Goal: Contribute content: Add original content to the website for others to see

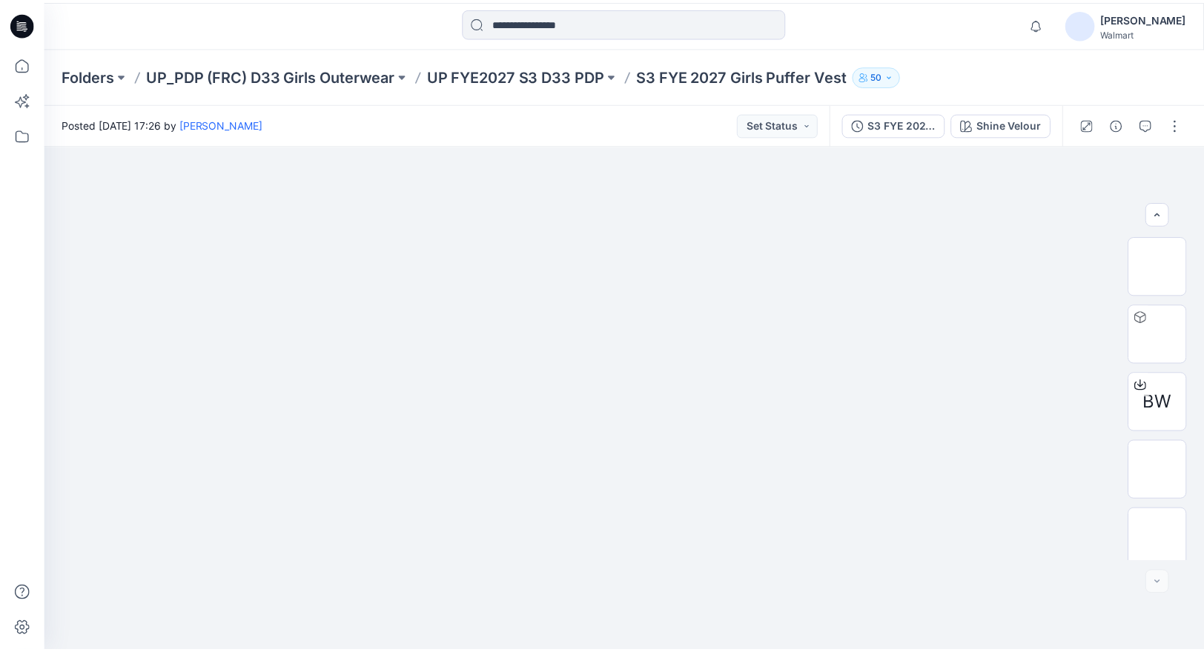
scroll to position [75, 0]
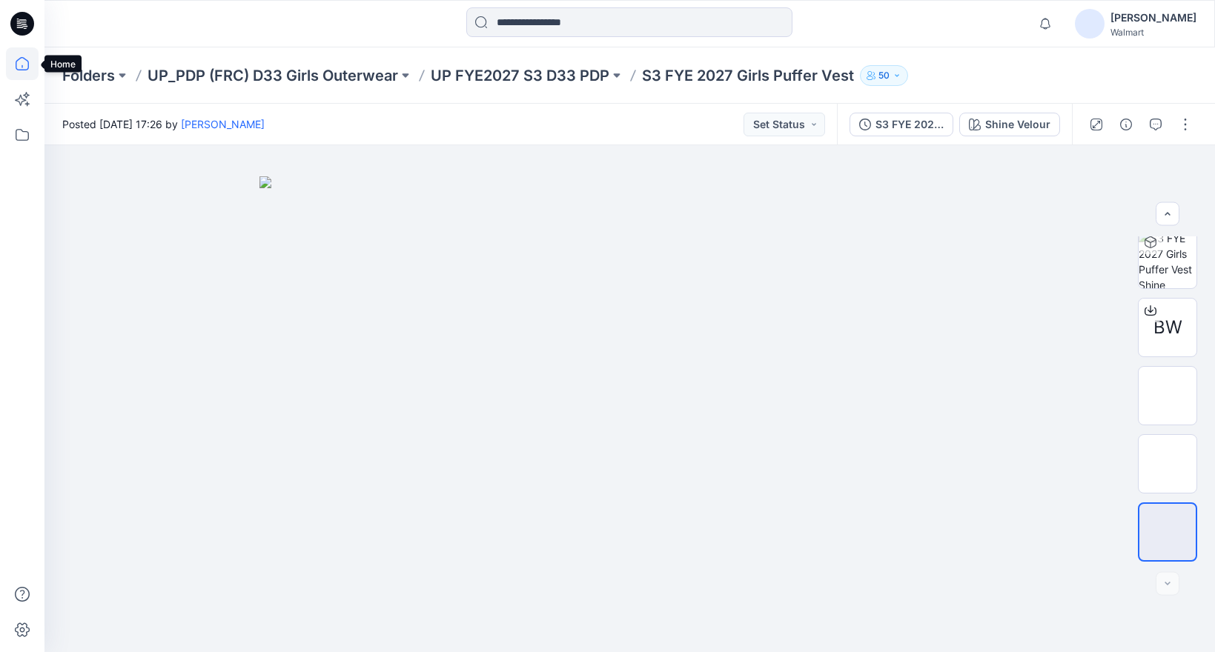
click at [29, 63] on icon at bounding box center [22, 63] width 33 height 33
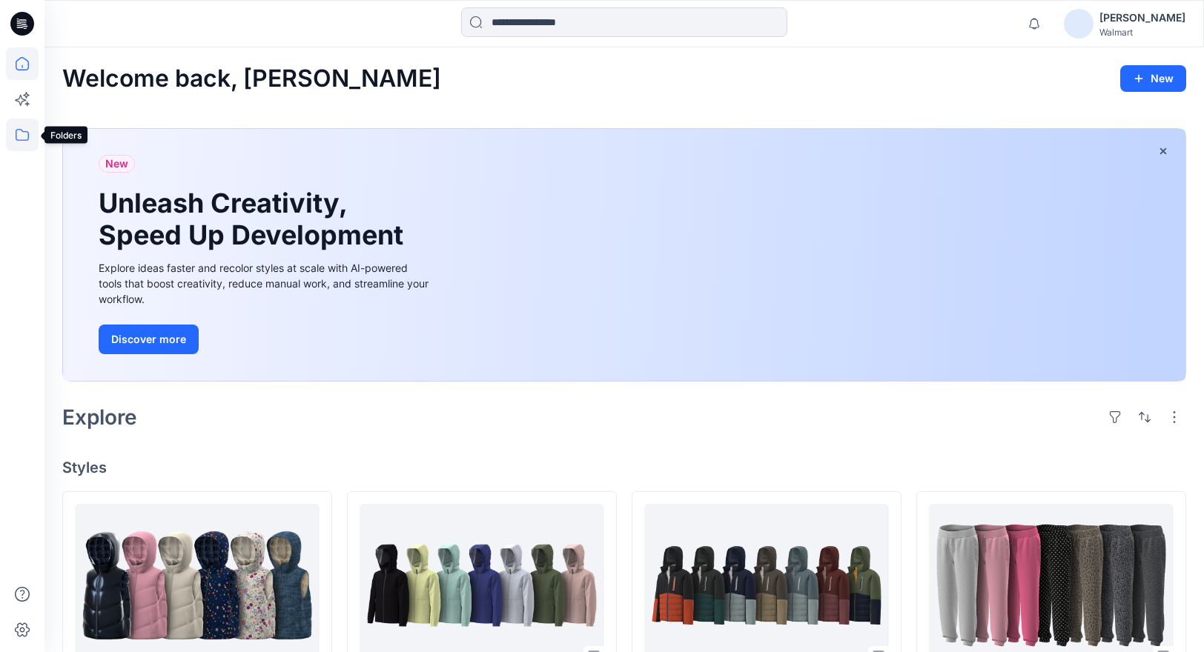
click at [19, 132] on icon at bounding box center [22, 135] width 33 height 33
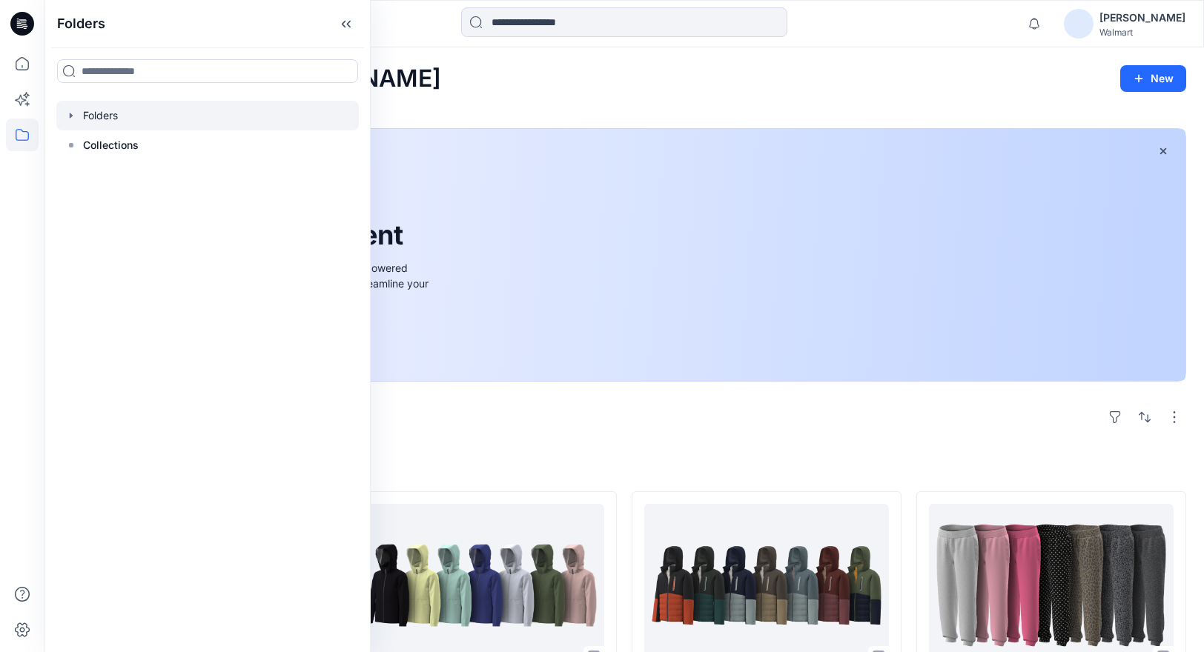
click at [73, 116] on icon "button" at bounding box center [71, 116] width 12 height 12
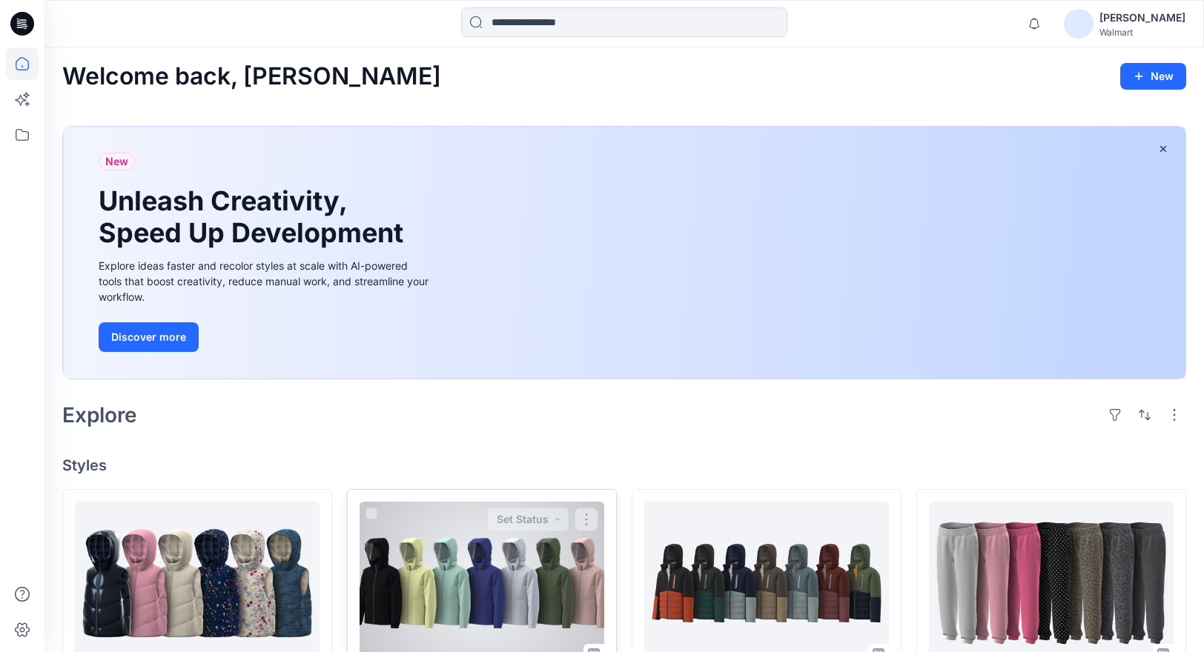
scroll to position [16, 0]
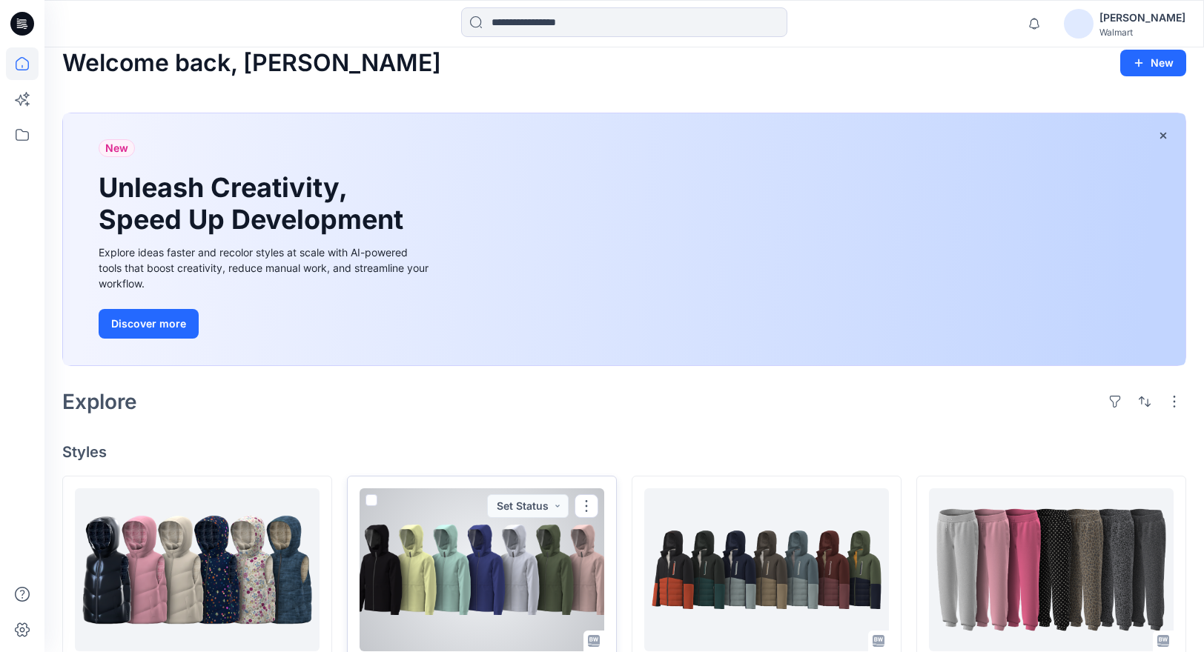
click at [416, 560] on div at bounding box center [481, 569] width 245 height 163
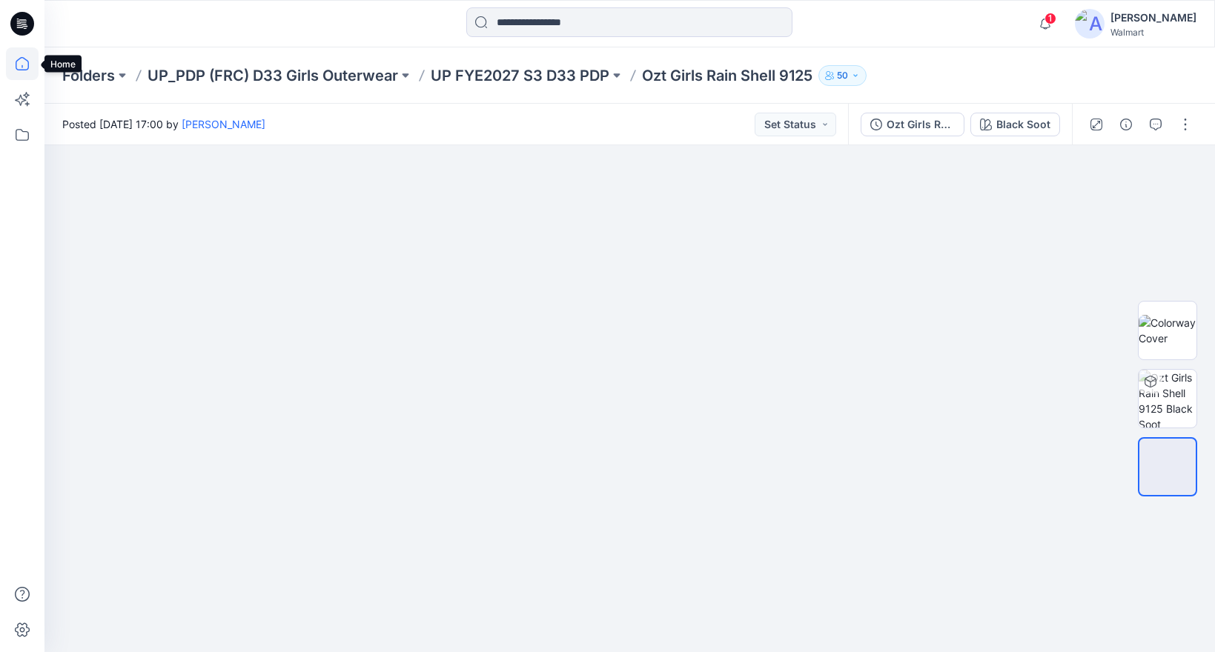
click at [23, 59] on icon at bounding box center [22, 63] width 33 height 33
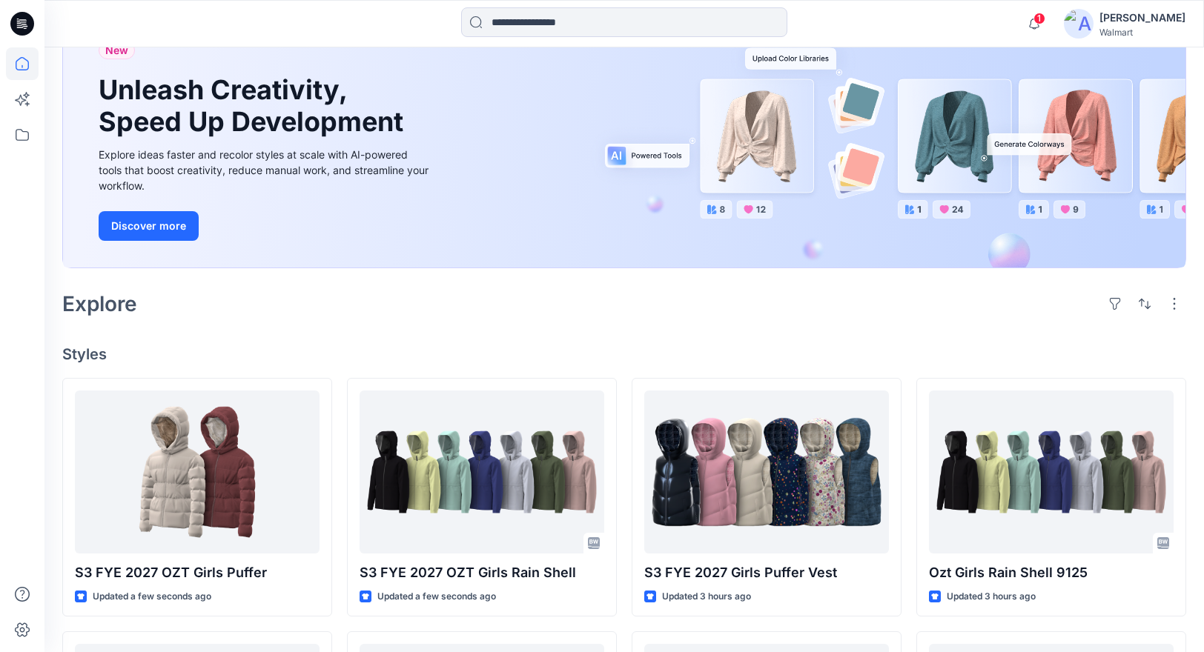
scroll to position [125, 0]
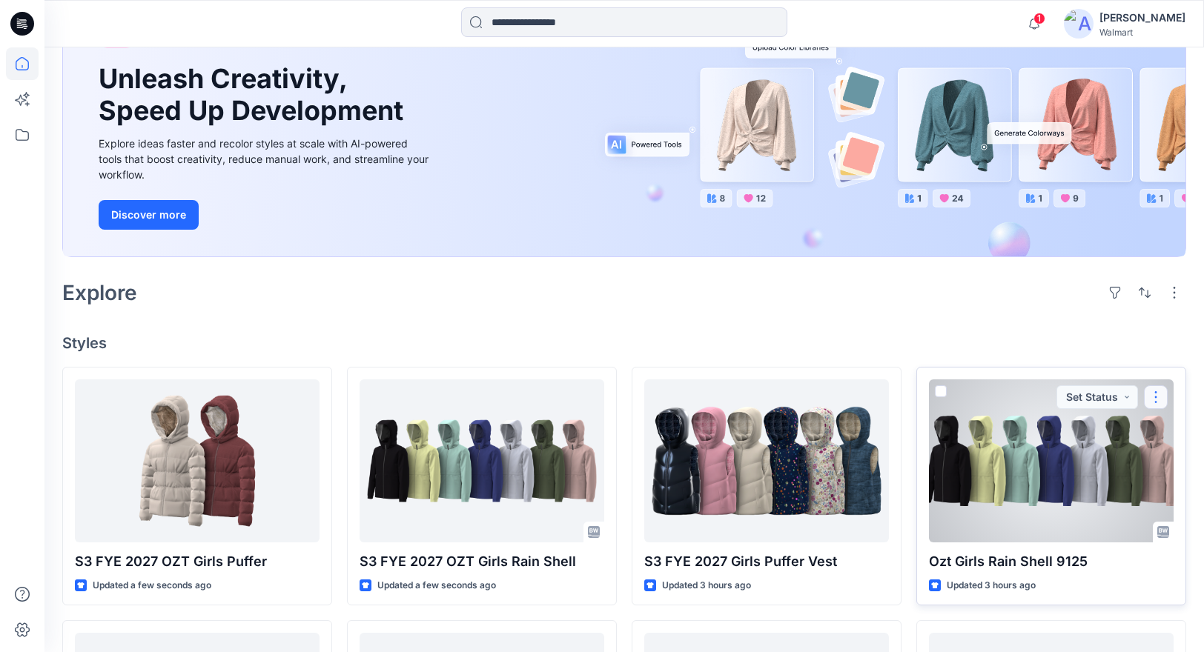
click at [1158, 397] on button "button" at bounding box center [1156, 397] width 24 height 24
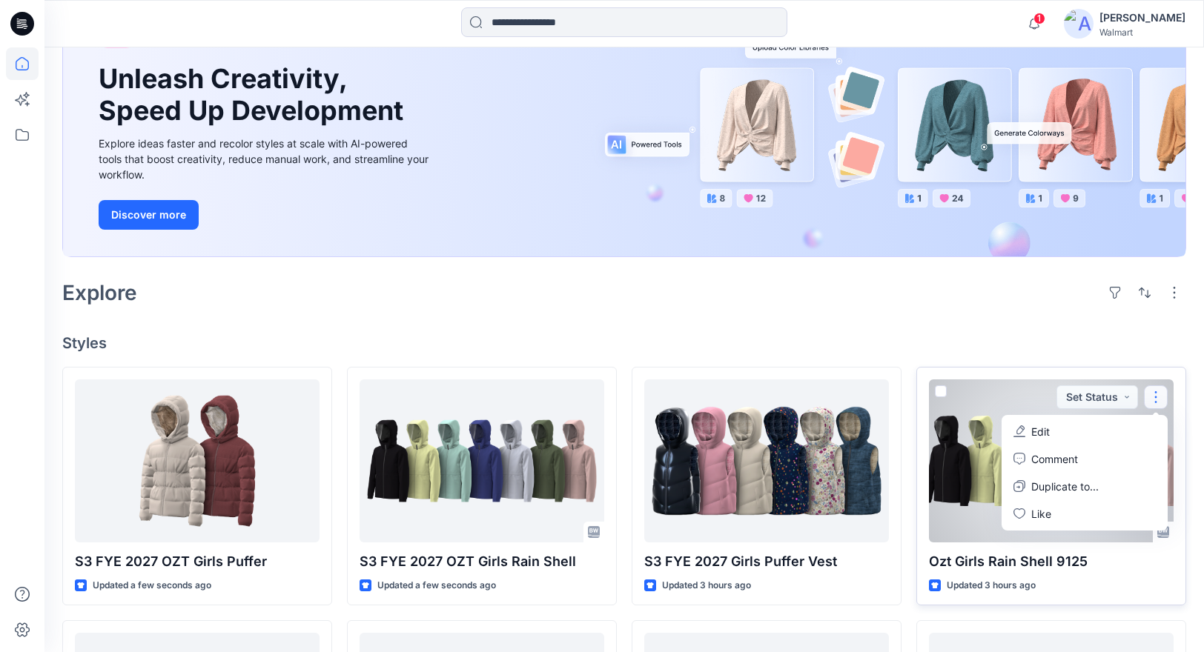
click at [1041, 426] on p "Edit" at bounding box center [1040, 432] width 19 height 16
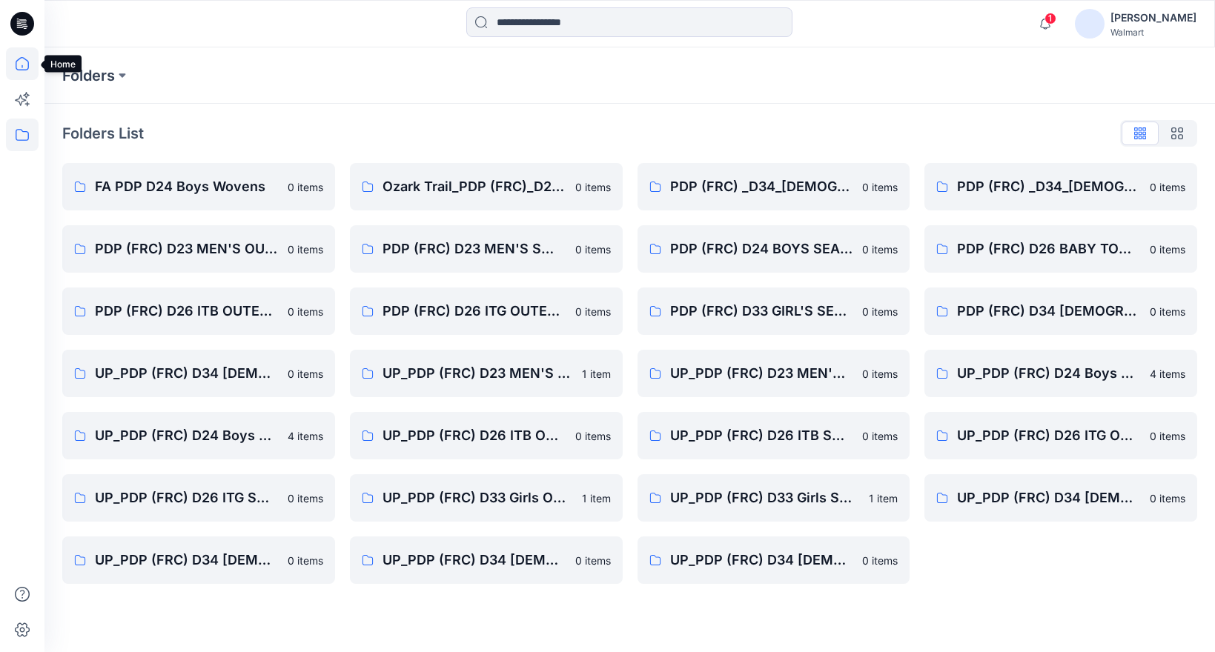
click at [16, 62] on icon at bounding box center [22, 63] width 33 height 33
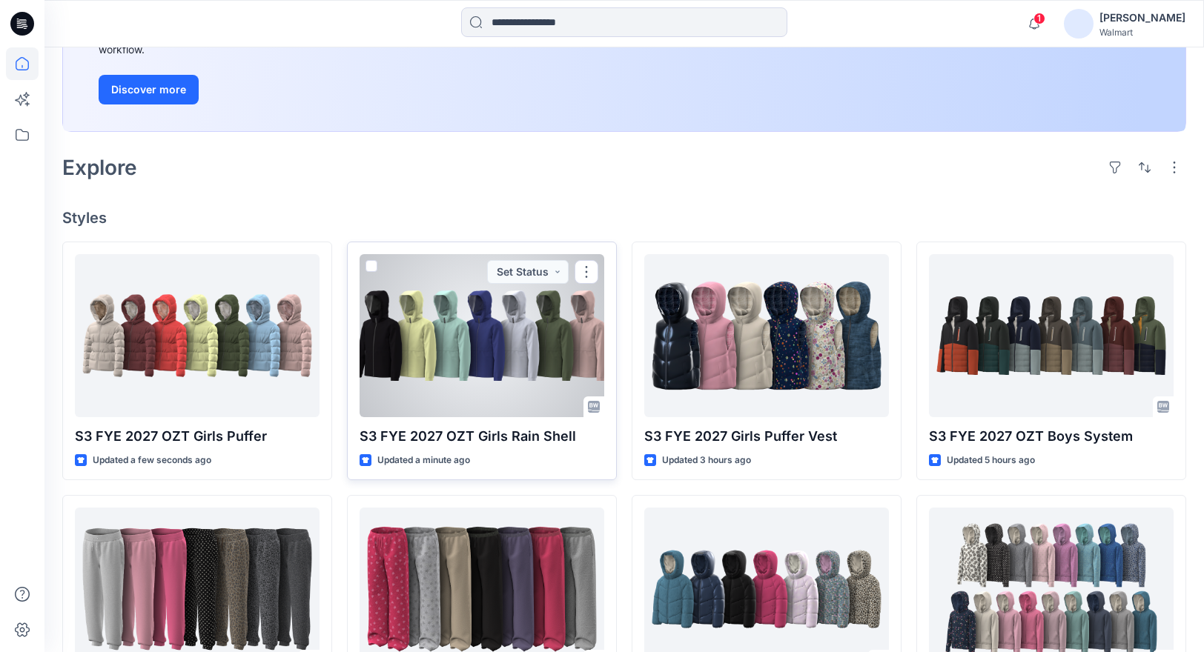
scroll to position [278, 0]
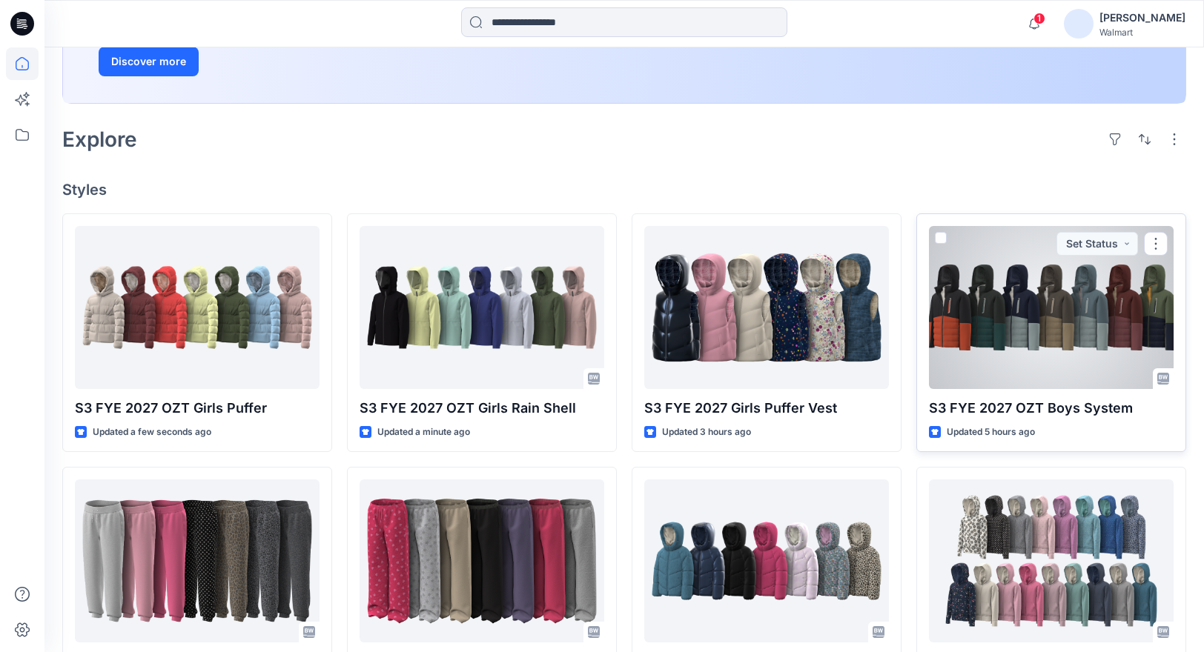
click at [1019, 298] on div at bounding box center [1051, 307] width 245 height 163
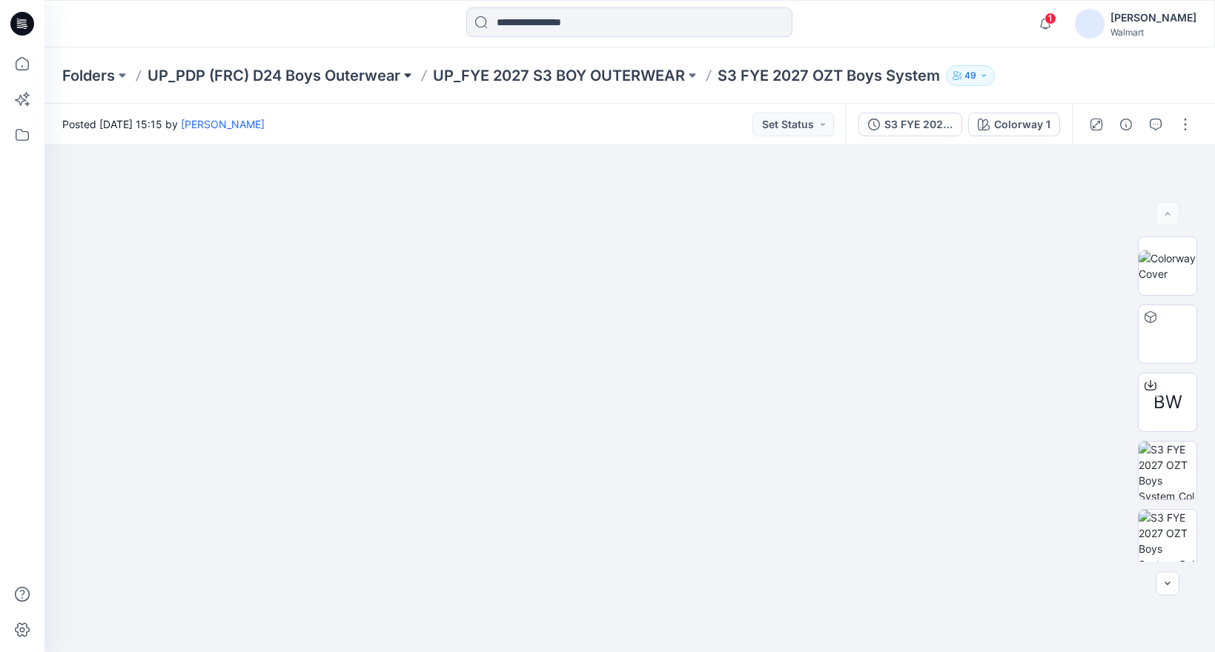
click at [409, 74] on button at bounding box center [407, 75] width 15 height 21
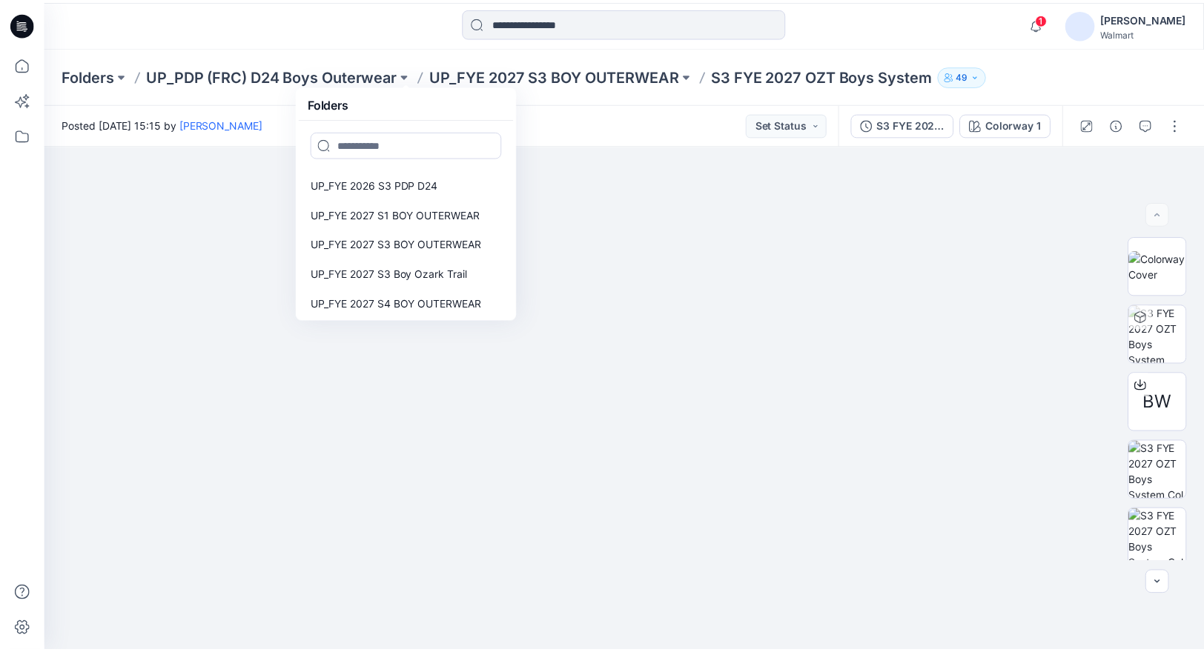
scroll to position [208, 0]
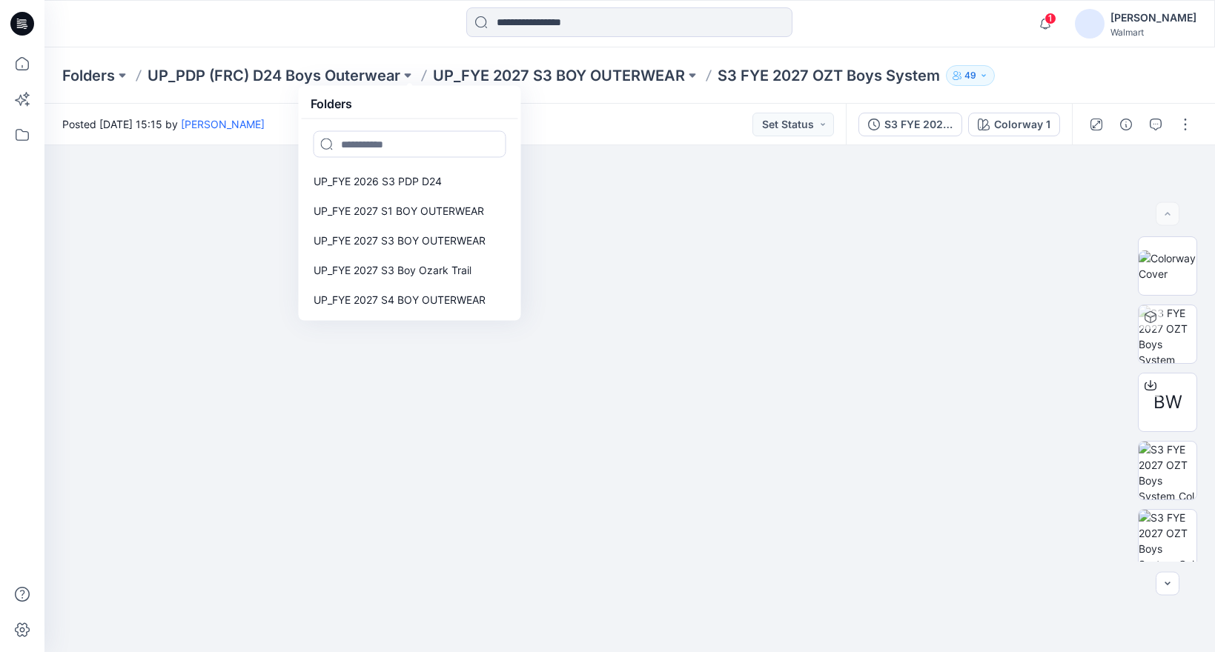
click at [929, 30] on div "1 Notifications Your style S3 FYE 2027 OZT Girls Rain Shell is ready 1 minutes …" at bounding box center [629, 23] width 1170 height 33
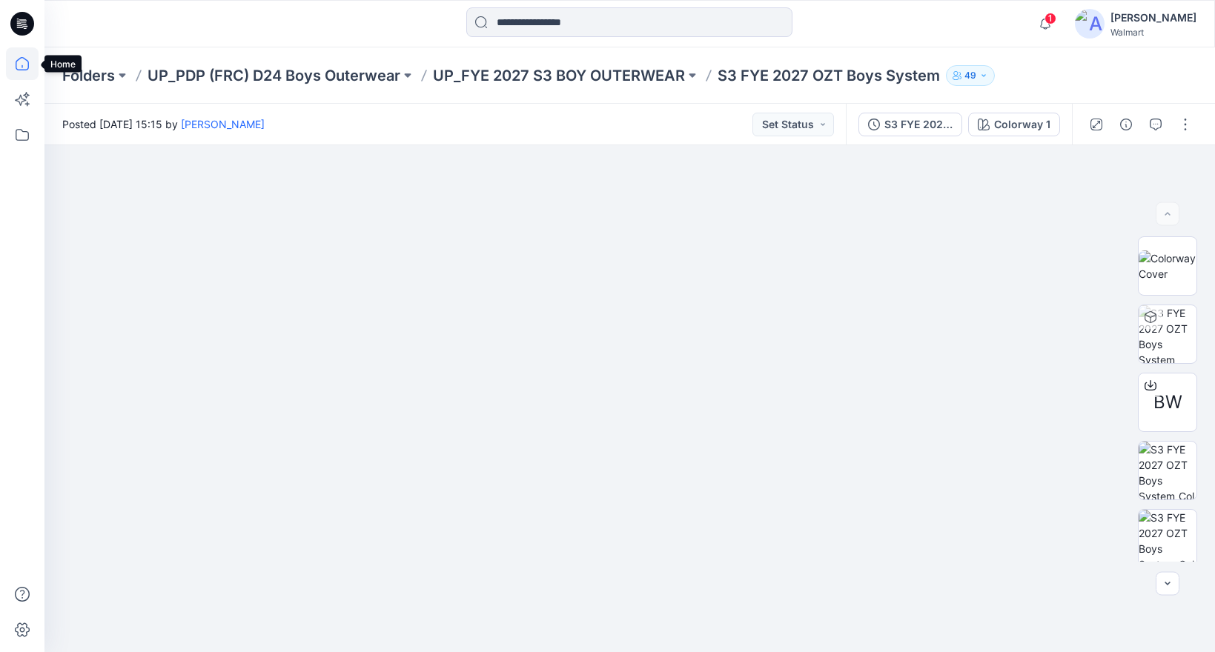
click at [22, 69] on icon at bounding box center [22, 63] width 13 height 13
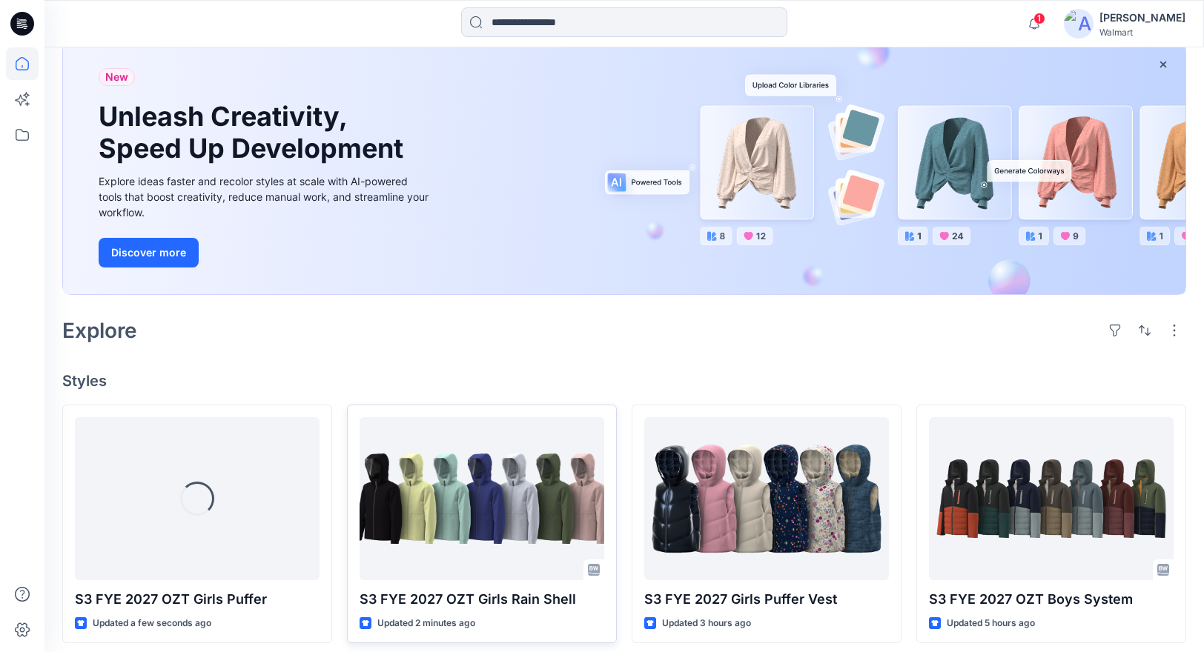
scroll to position [302, 0]
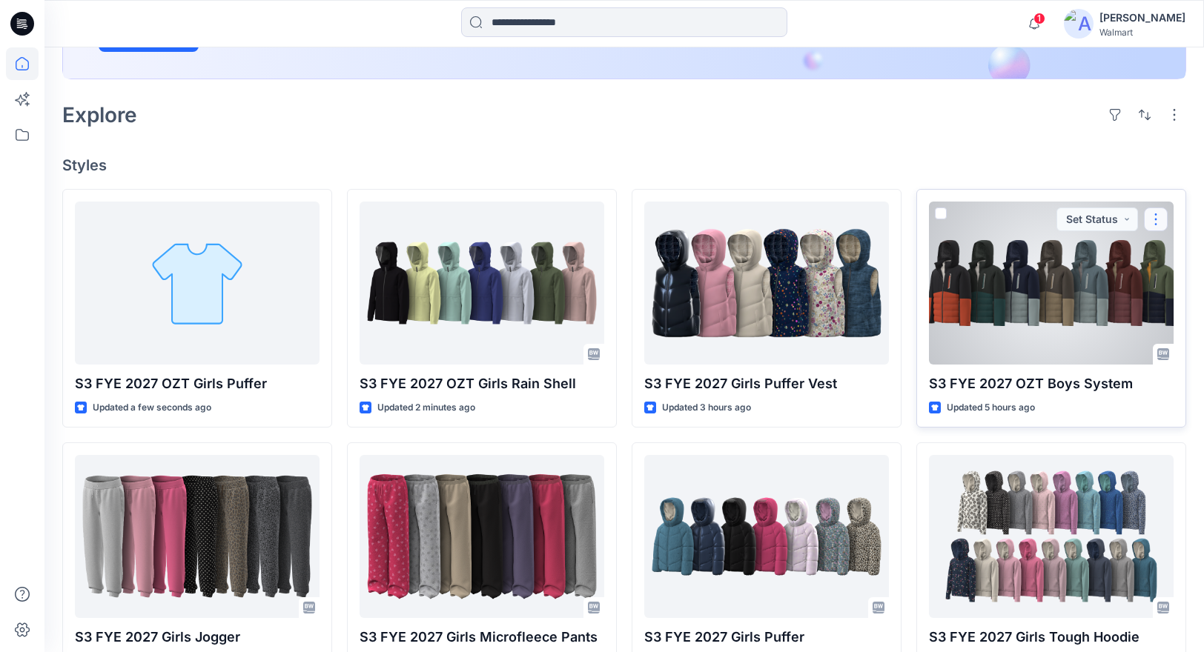
click at [1161, 217] on button "button" at bounding box center [1156, 220] width 24 height 24
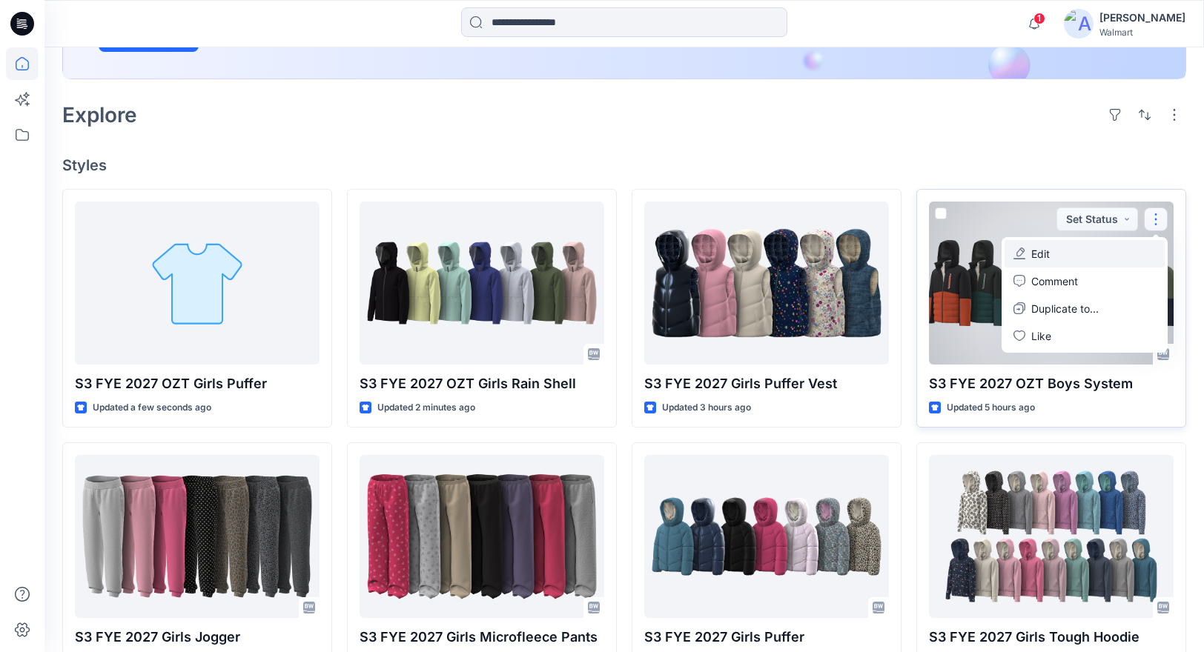
click at [1052, 254] on button "Edit" at bounding box center [1084, 253] width 160 height 27
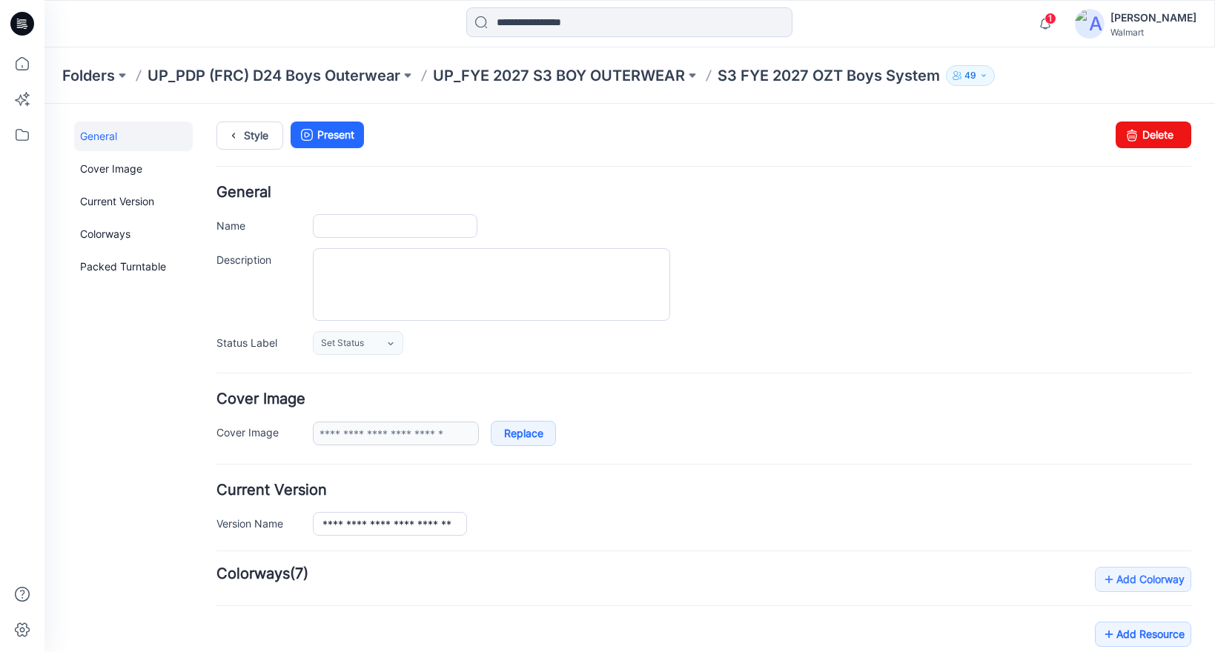
type input "**********"
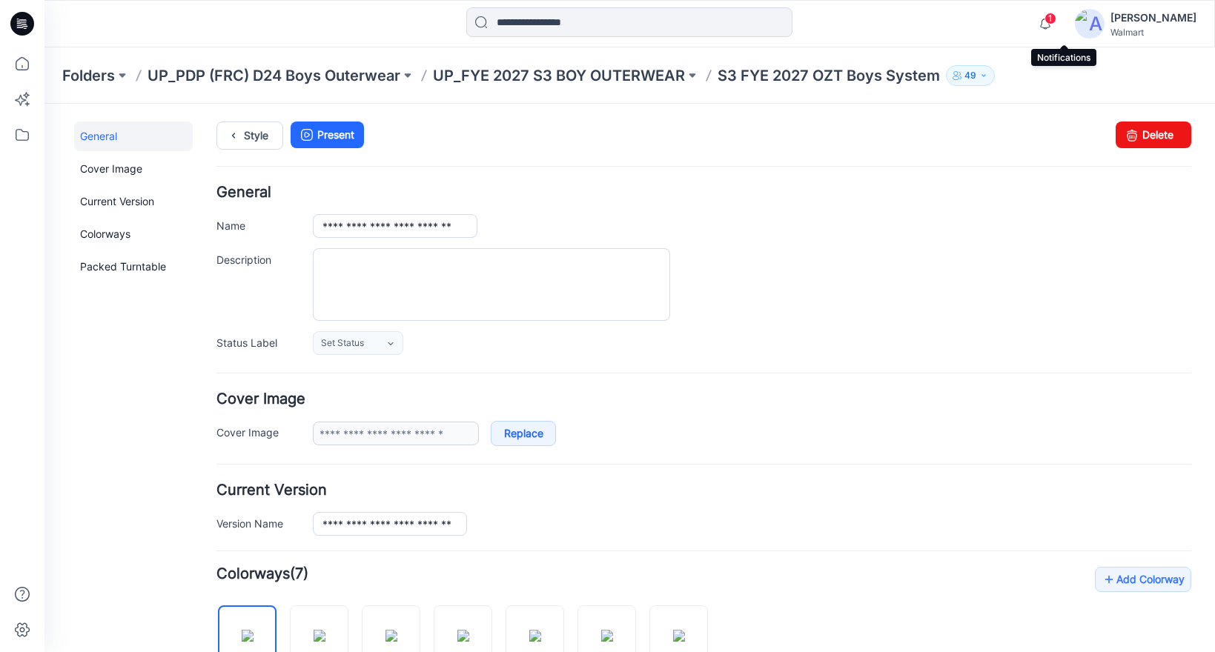
click at [1056, 16] on span "1" at bounding box center [1050, 19] width 12 height 12
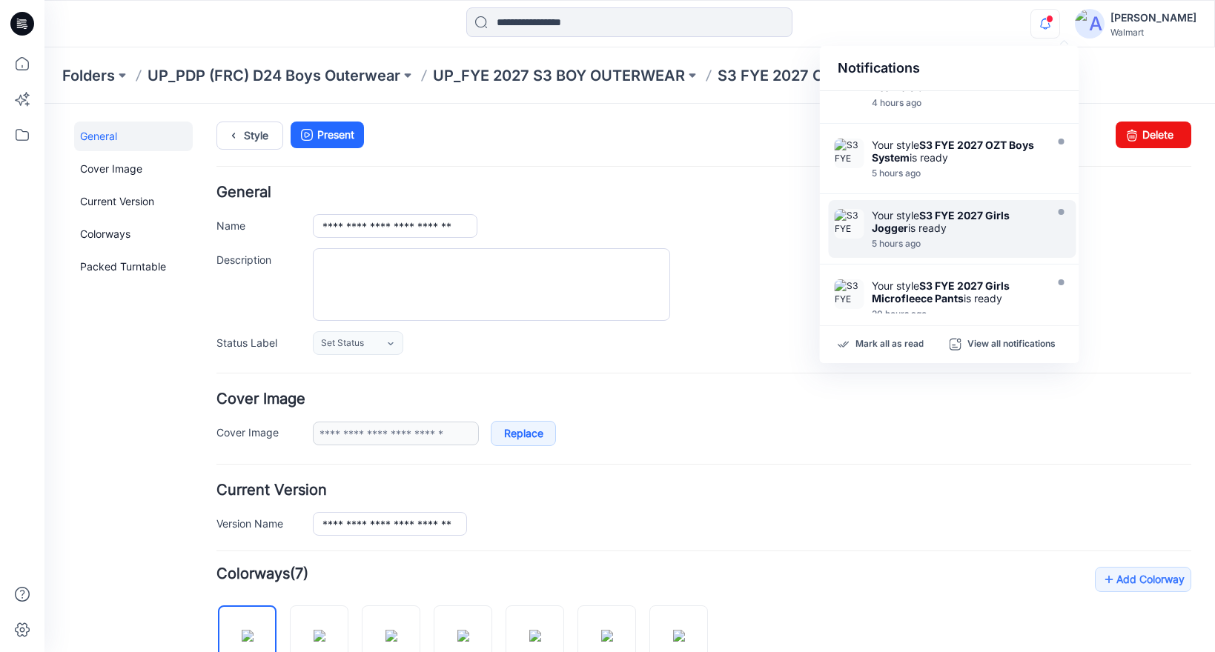
scroll to position [462, 0]
click at [1118, 191] on h4 "General" at bounding box center [703, 192] width 975 height 14
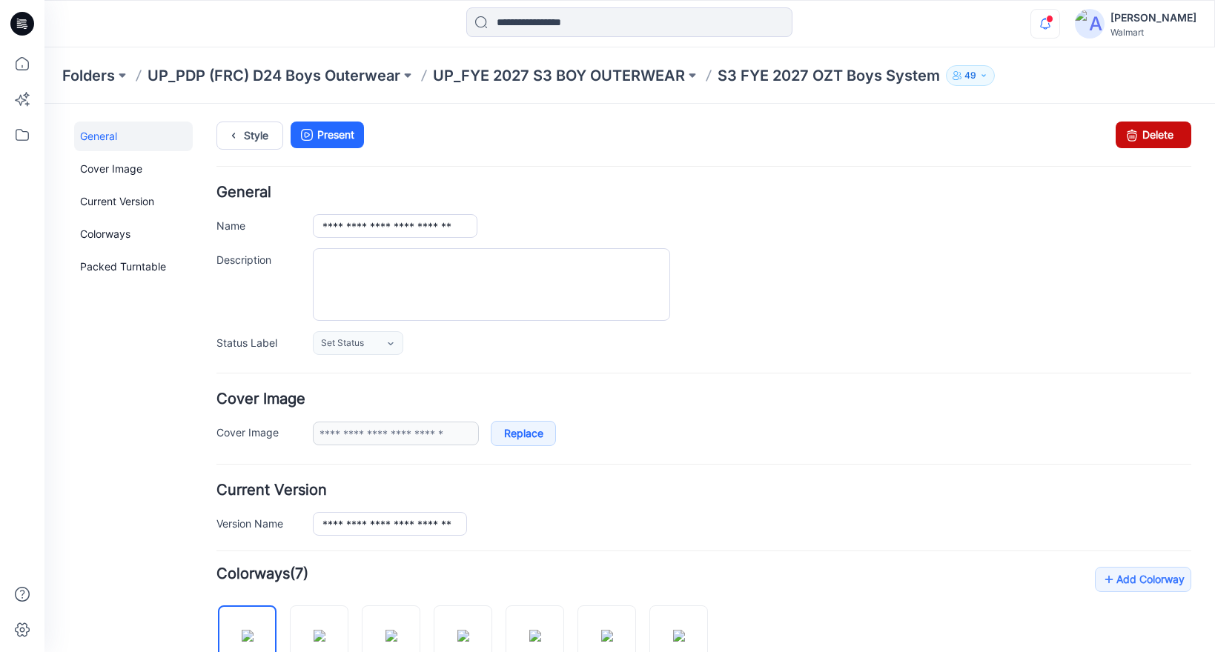
click at [1135, 141] on link "Delete" at bounding box center [1153, 135] width 76 height 27
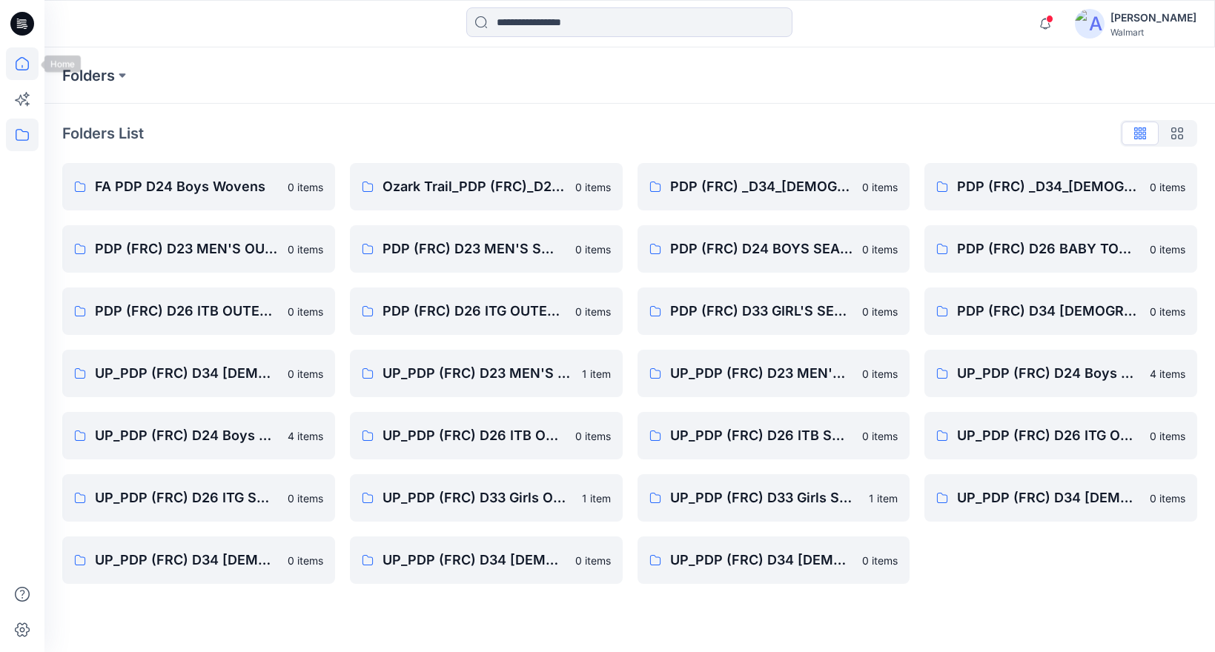
click at [25, 60] on icon at bounding box center [22, 63] width 33 height 33
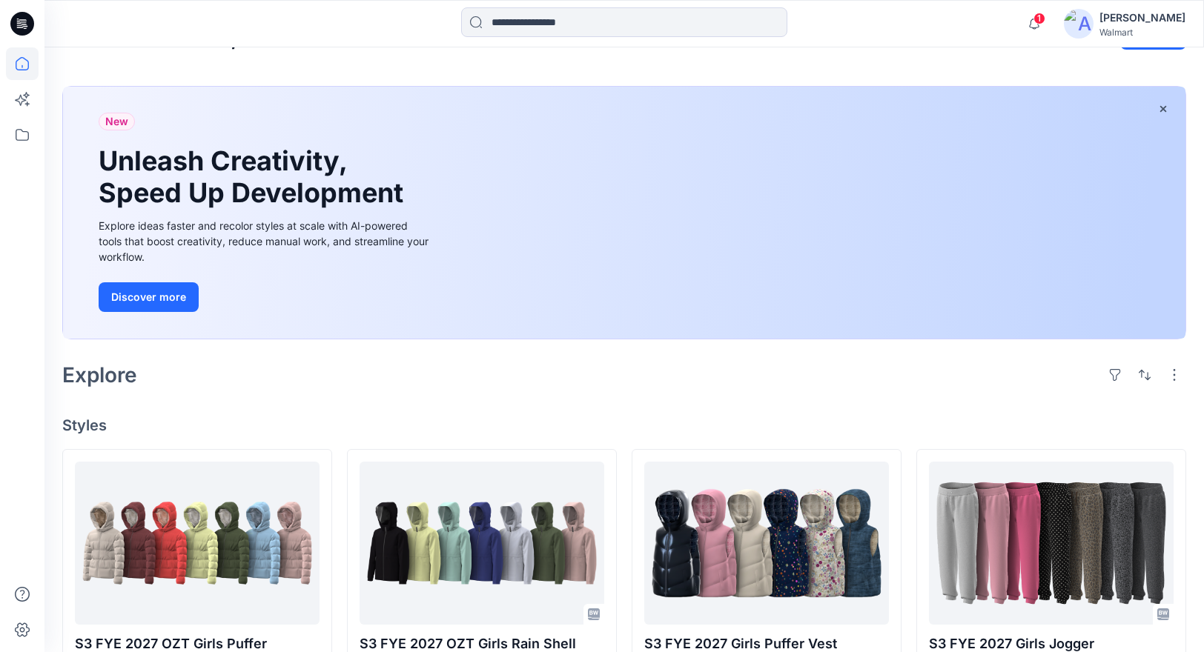
scroll to position [253, 0]
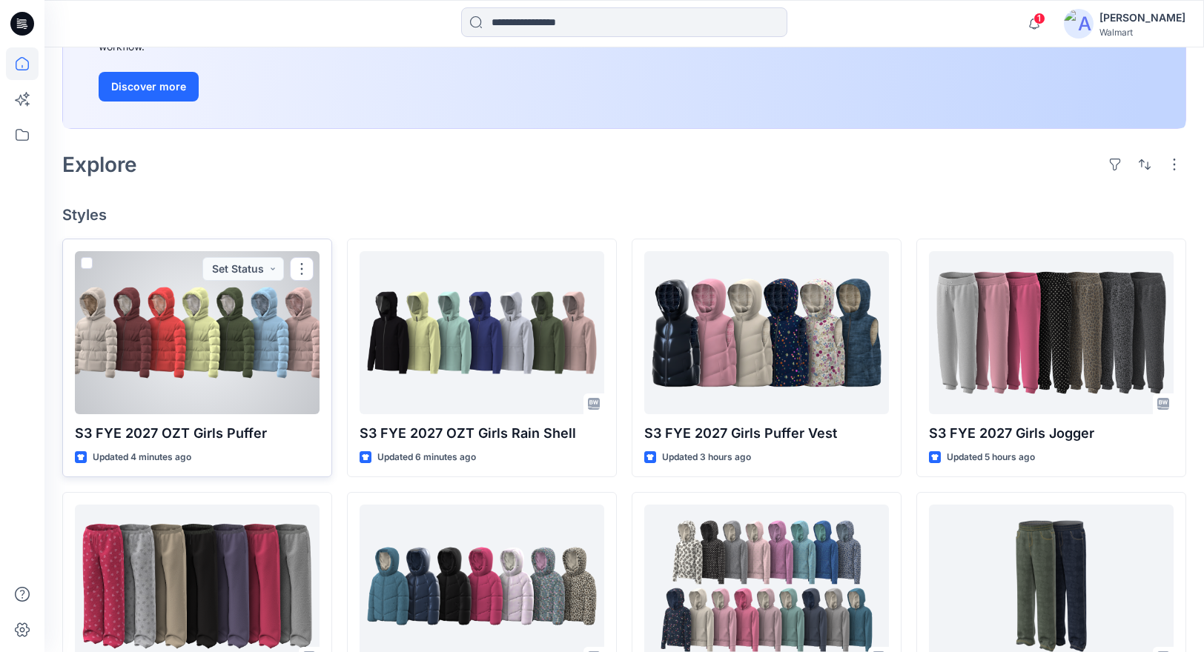
click at [153, 339] on div at bounding box center [197, 332] width 245 height 163
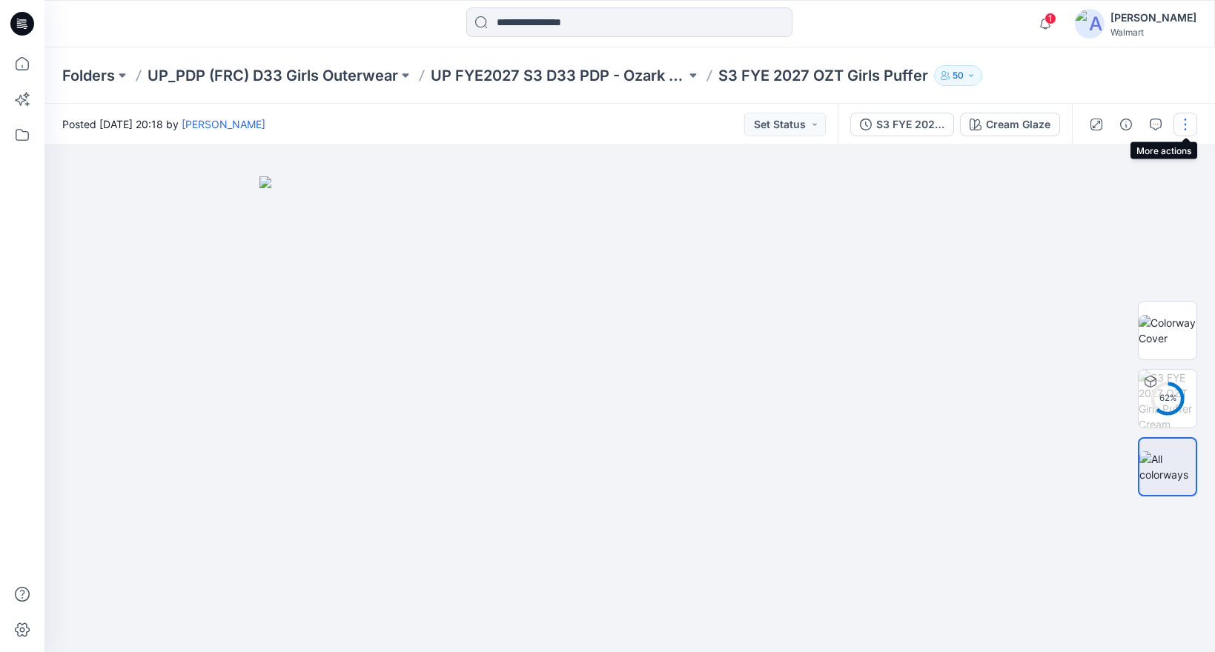
click at [1182, 122] on button "button" at bounding box center [1185, 125] width 24 height 24
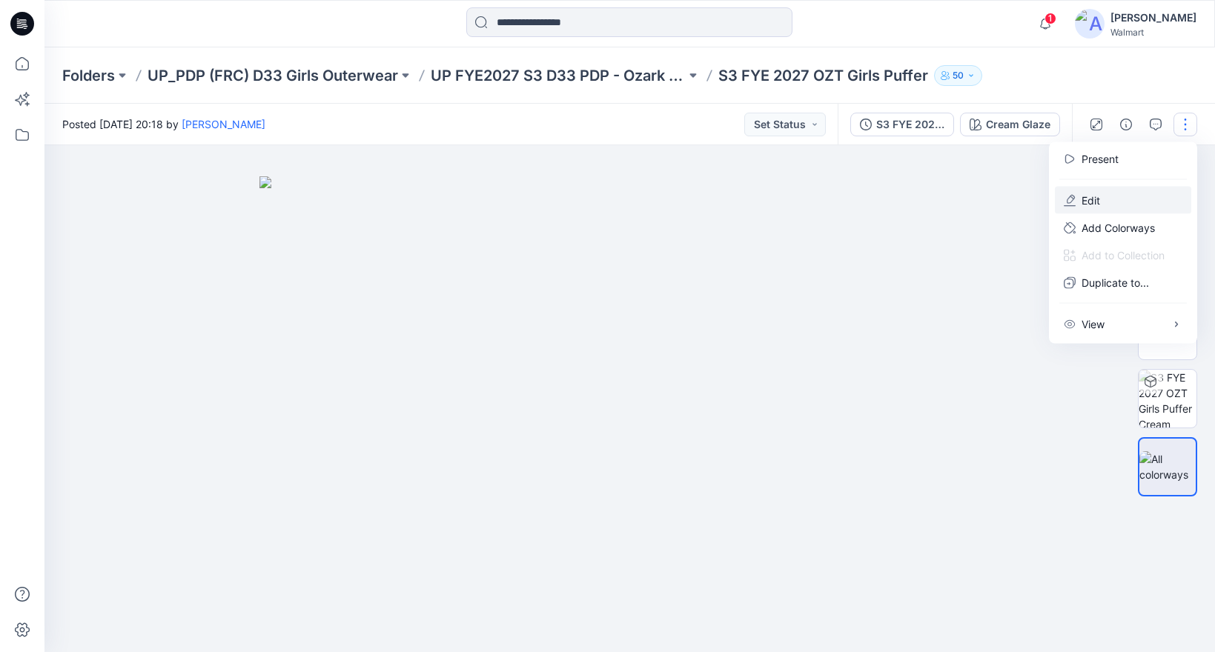
click at [1091, 196] on p "Edit" at bounding box center [1090, 201] width 19 height 16
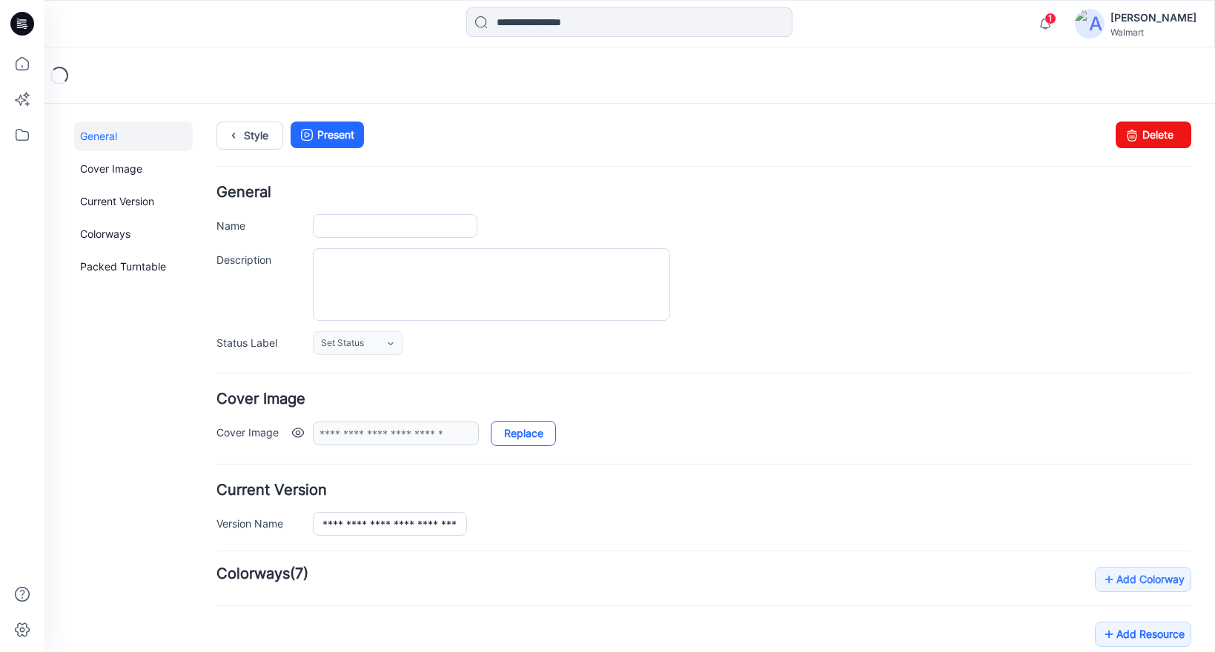
type input "**********"
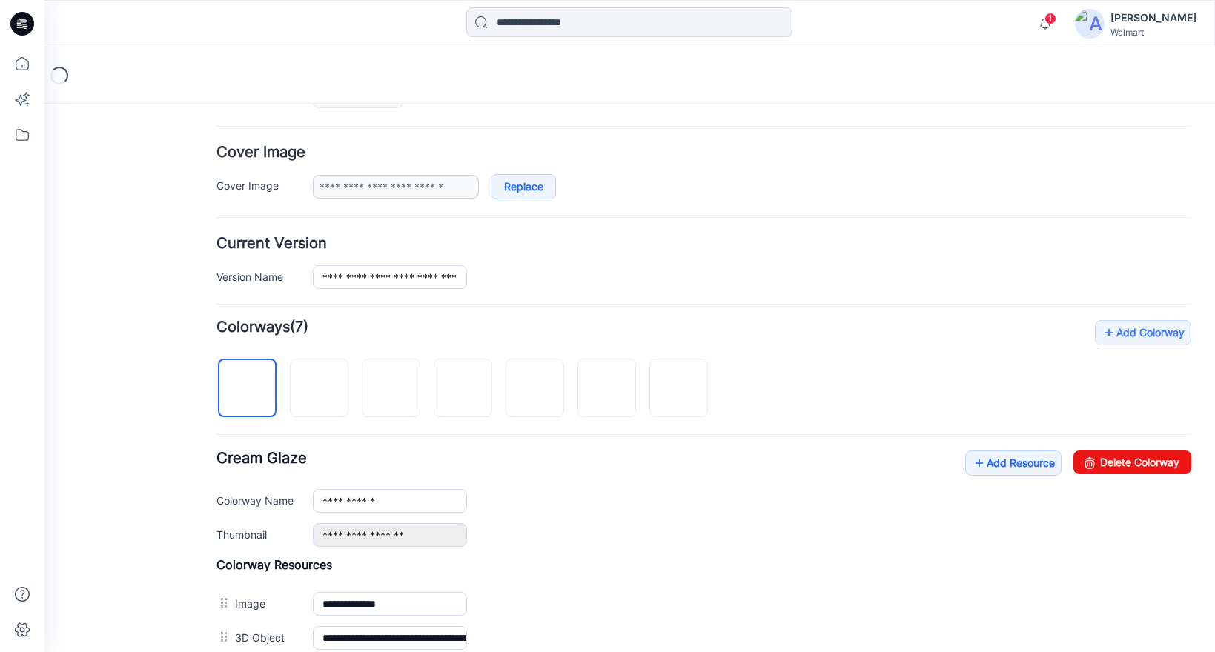
scroll to position [420, 0]
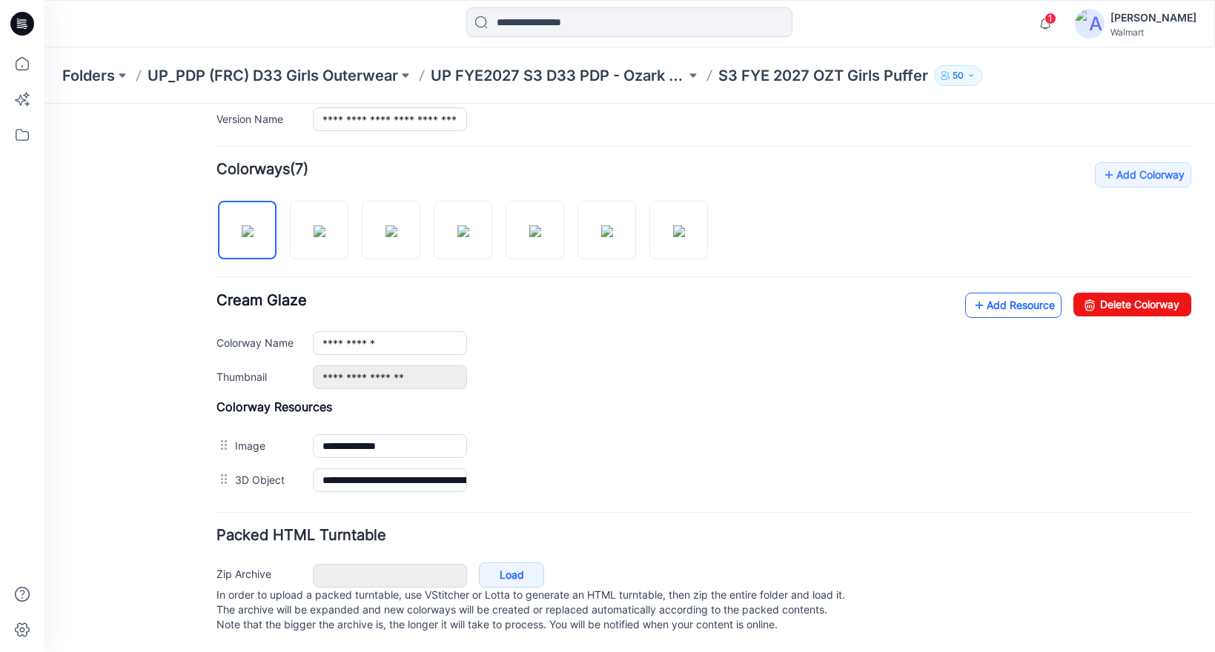
click at [1011, 293] on link "Add Resource" at bounding box center [1013, 305] width 96 height 25
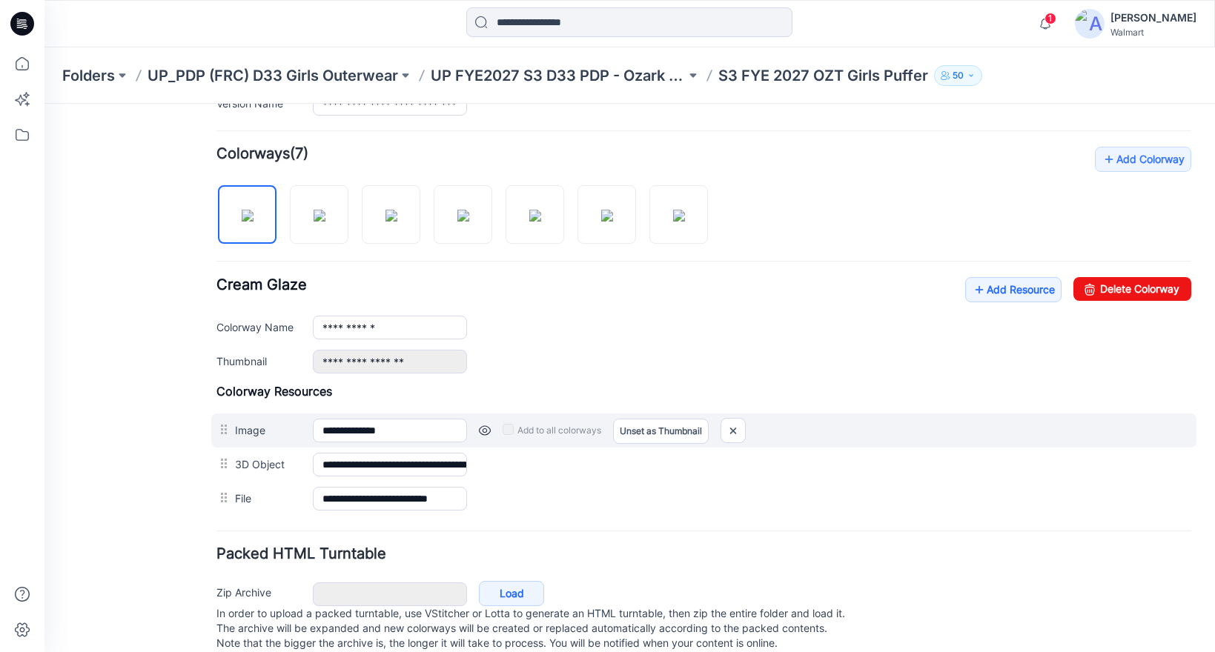
click at [716, 416] on div "**********" at bounding box center [703, 431] width 985 height 34
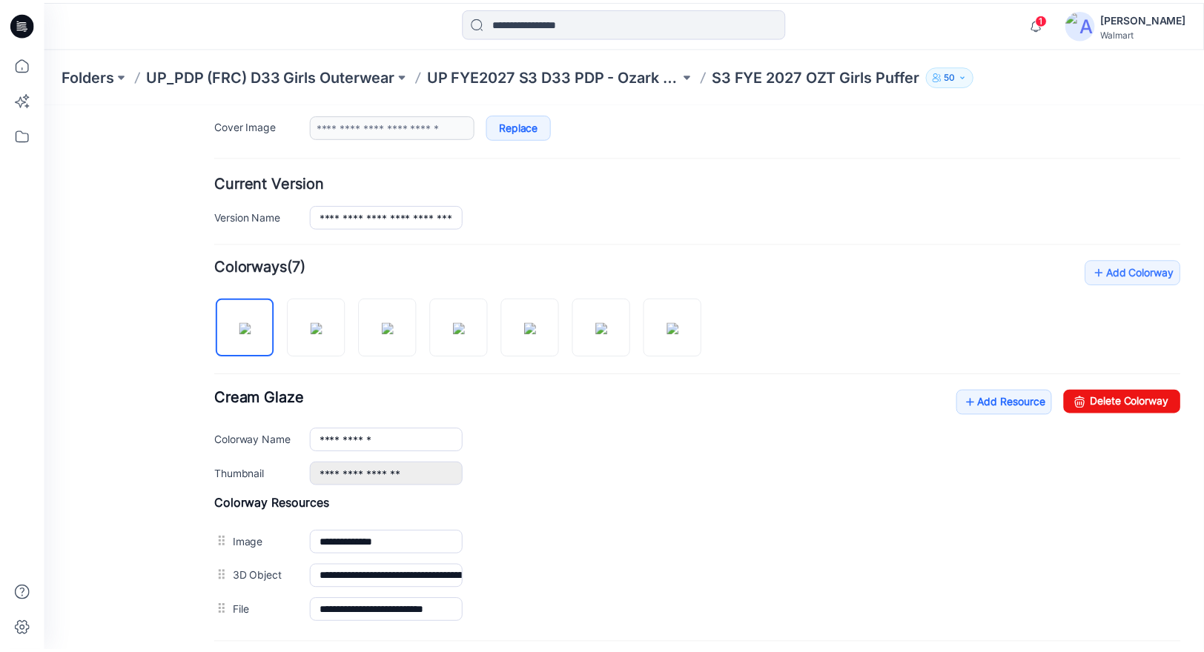
scroll to position [303, 0]
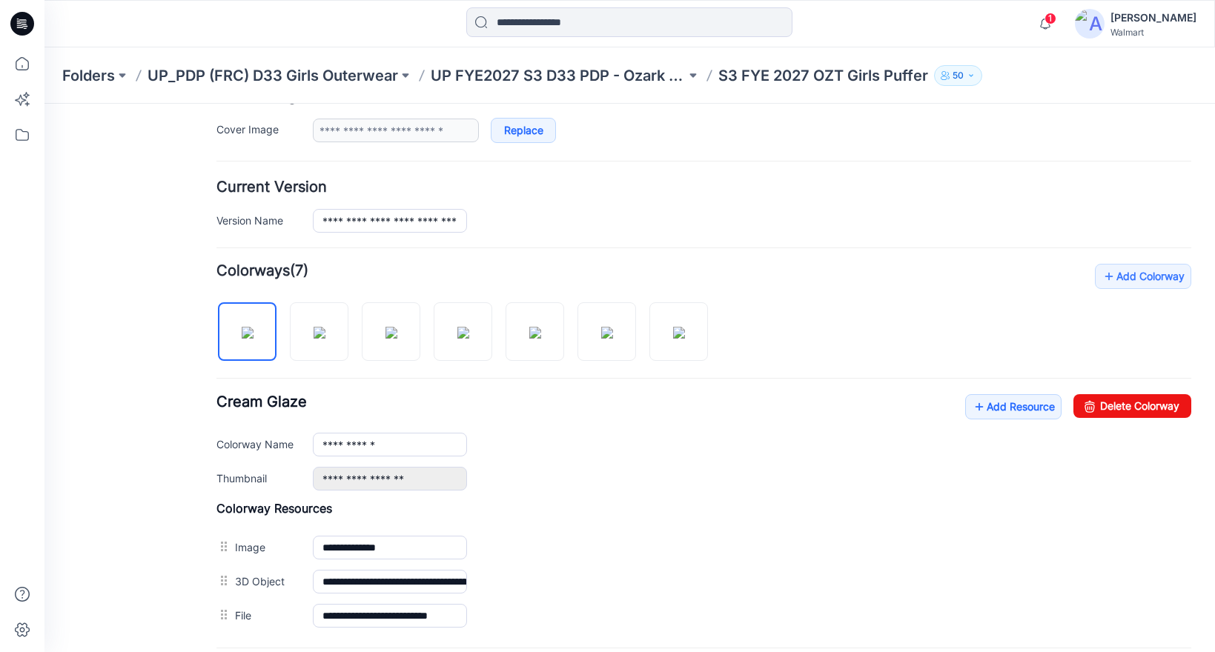
click at [806, 295] on div "**********" at bounding box center [703, 448] width 975 height 369
click at [20, 68] on icon at bounding box center [22, 63] width 33 height 33
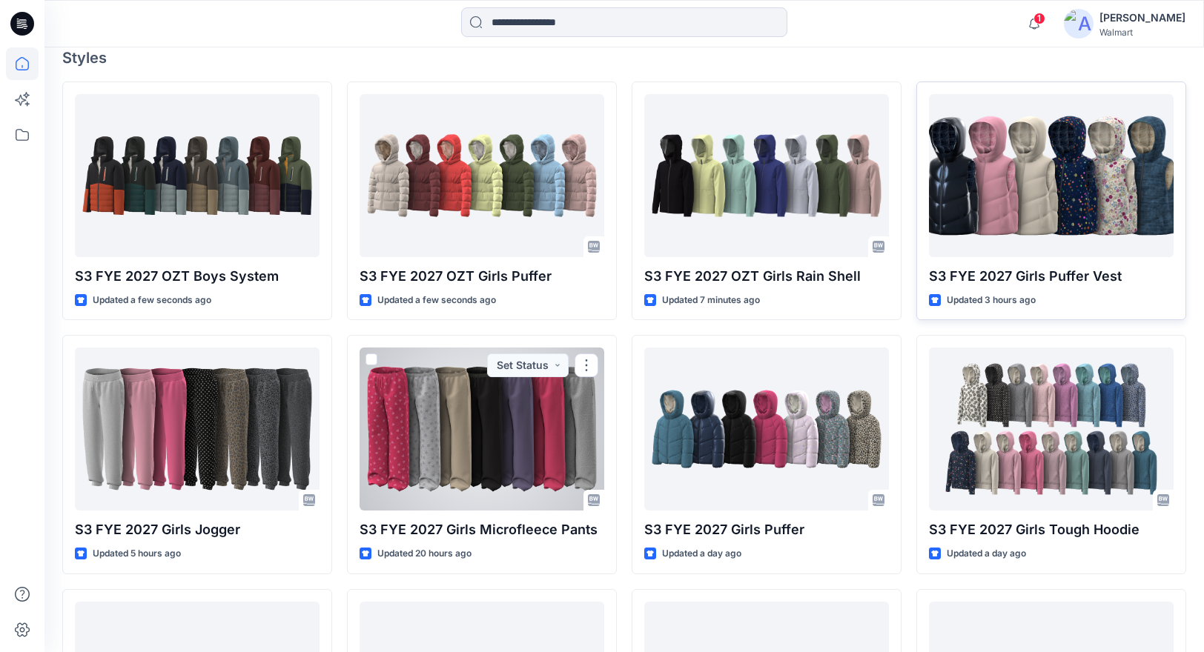
scroll to position [383, 0]
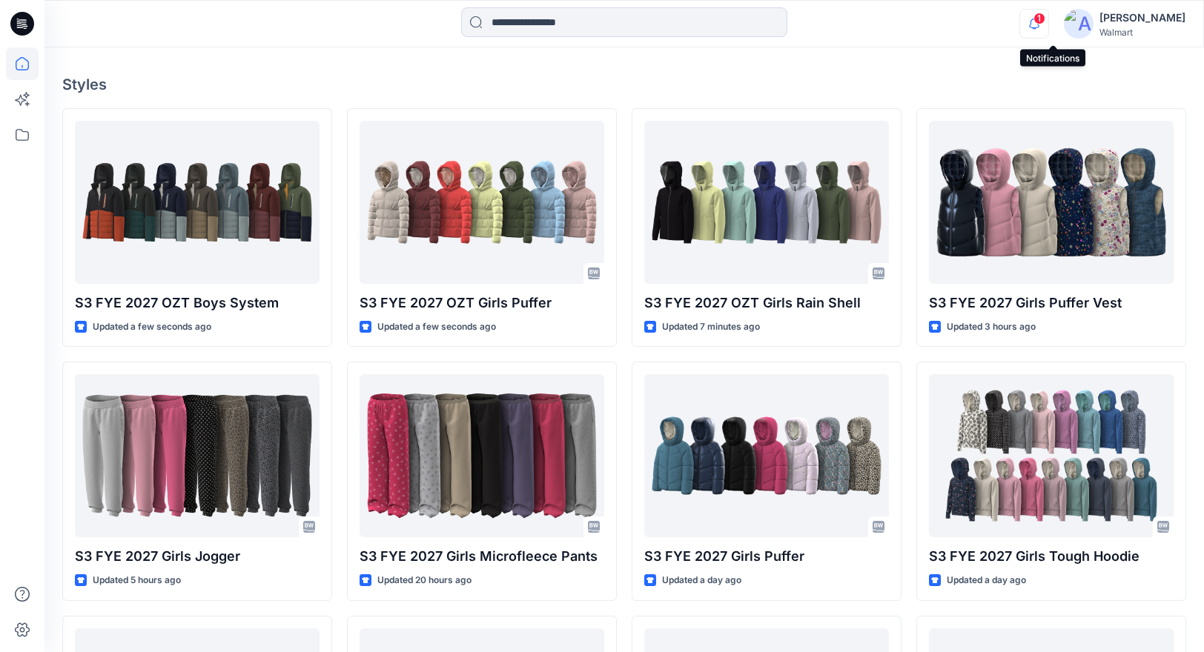
click at [1048, 26] on icon "button" at bounding box center [1034, 24] width 28 height 30
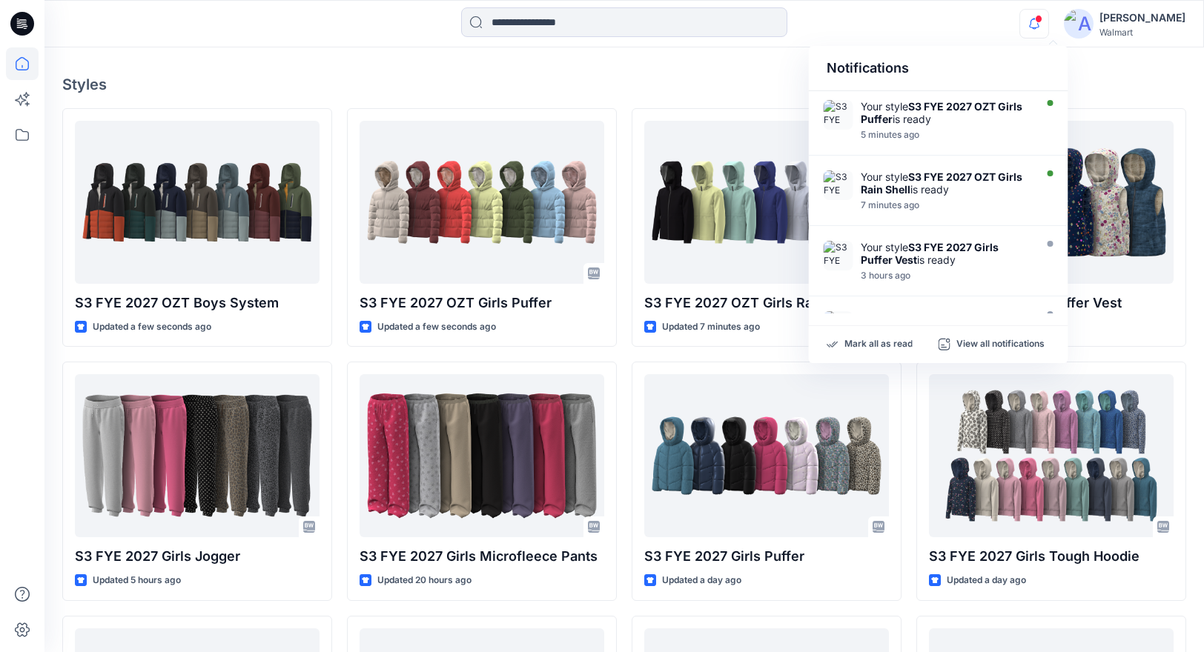
click at [936, 30] on div "Notifications Your style S3 FYE 2027 OZT Girls Puffer is ready 5 minutes ago Yo…" at bounding box center [623, 23] width 1158 height 33
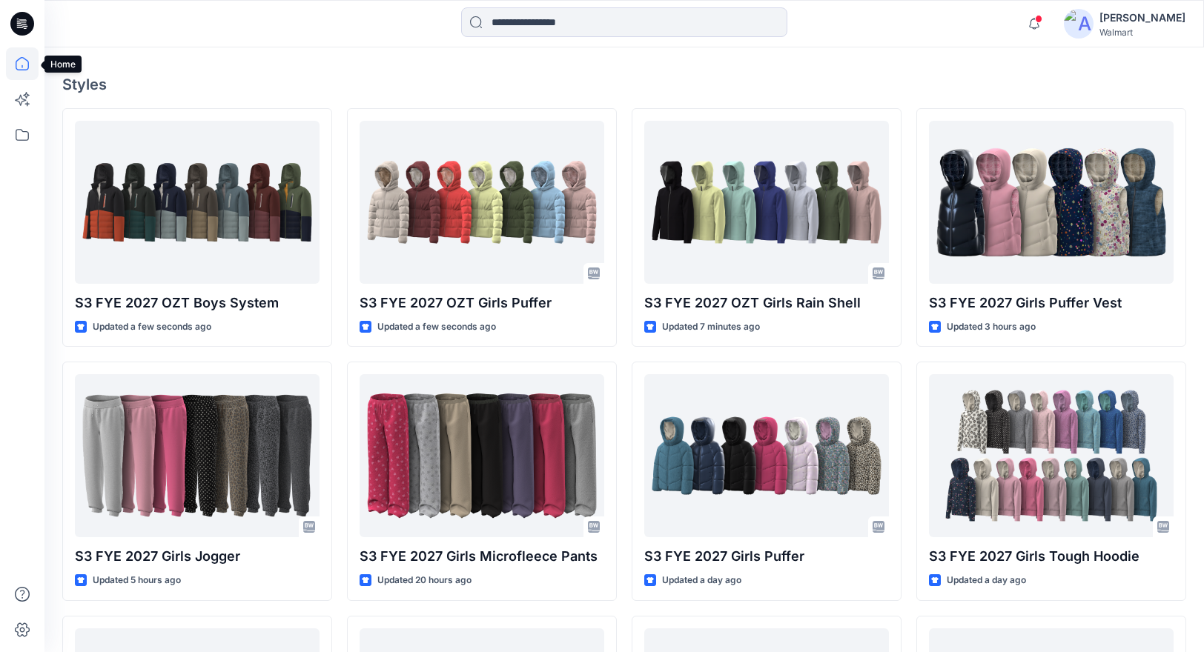
click at [23, 60] on icon at bounding box center [22, 63] width 33 height 33
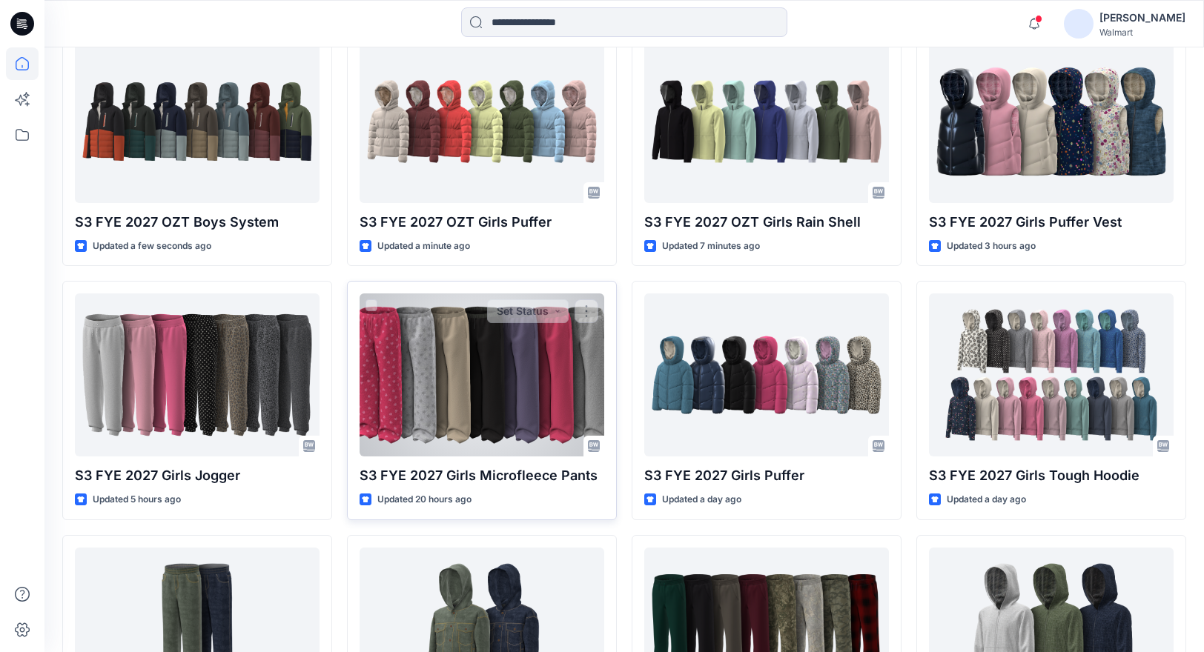
scroll to position [449, 0]
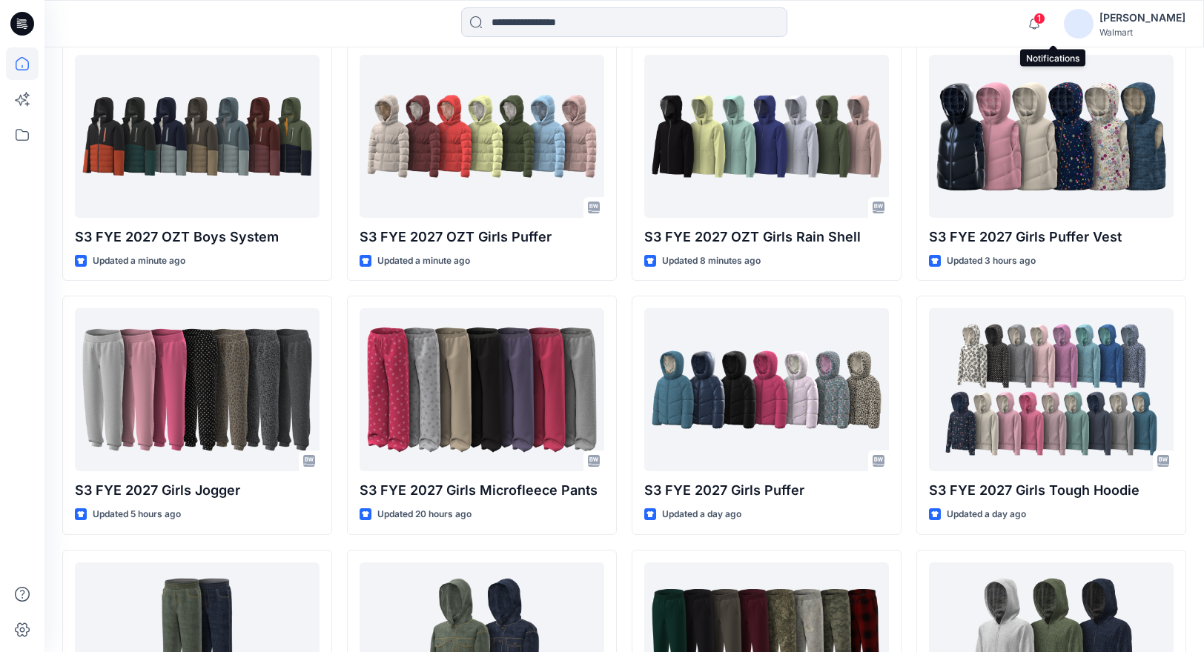
click at [1045, 17] on span "1" at bounding box center [1039, 19] width 12 height 12
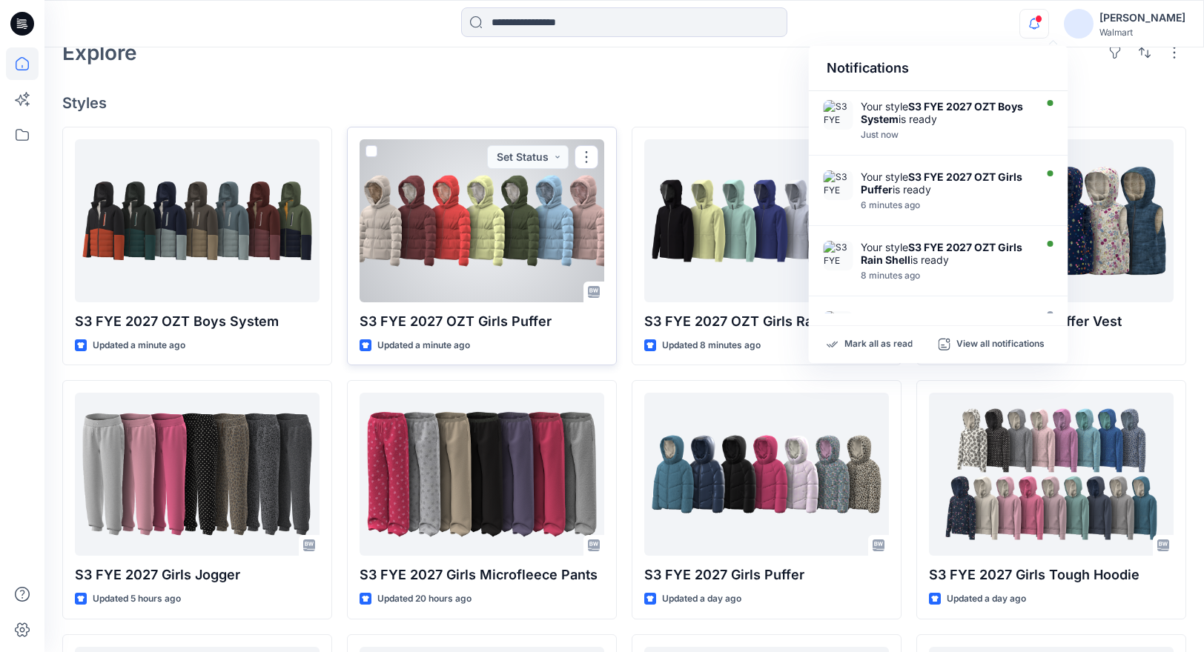
scroll to position [346, 0]
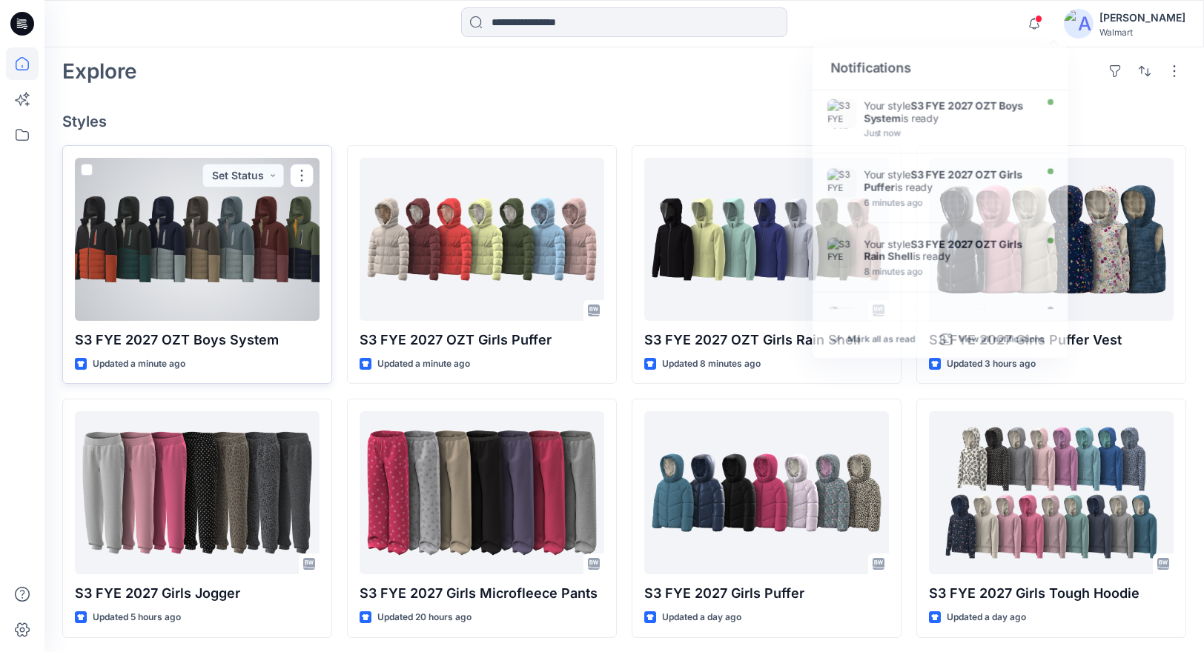
click at [179, 263] on div at bounding box center [197, 239] width 245 height 163
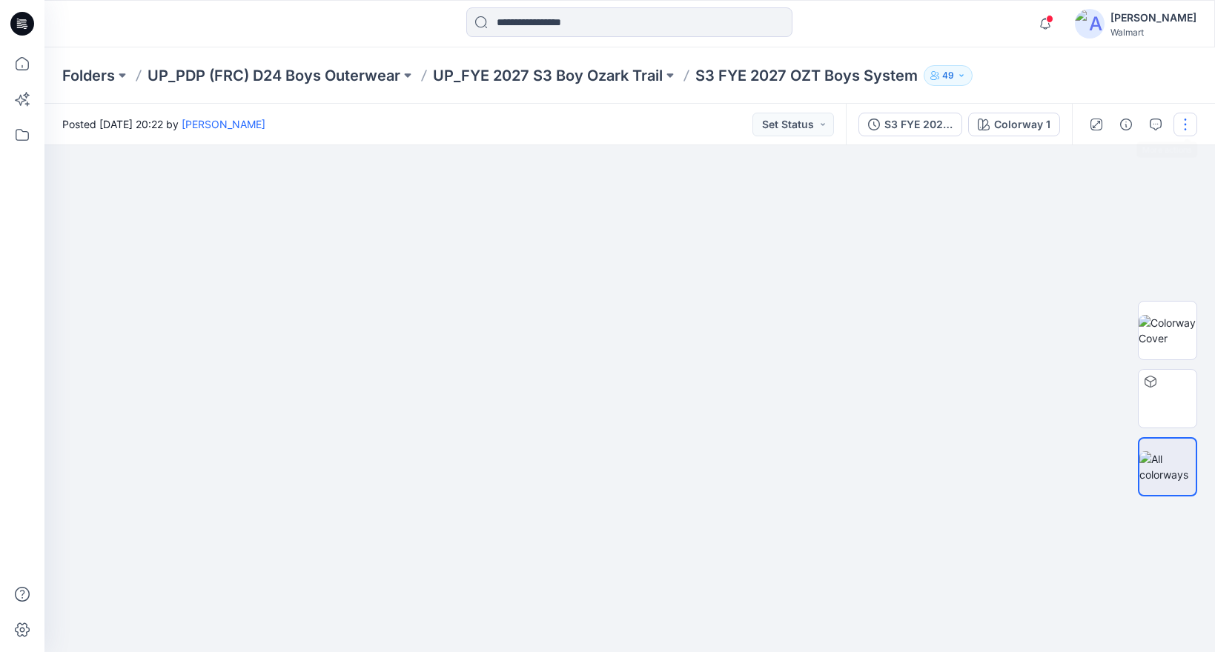
click at [1187, 121] on button "button" at bounding box center [1185, 125] width 24 height 24
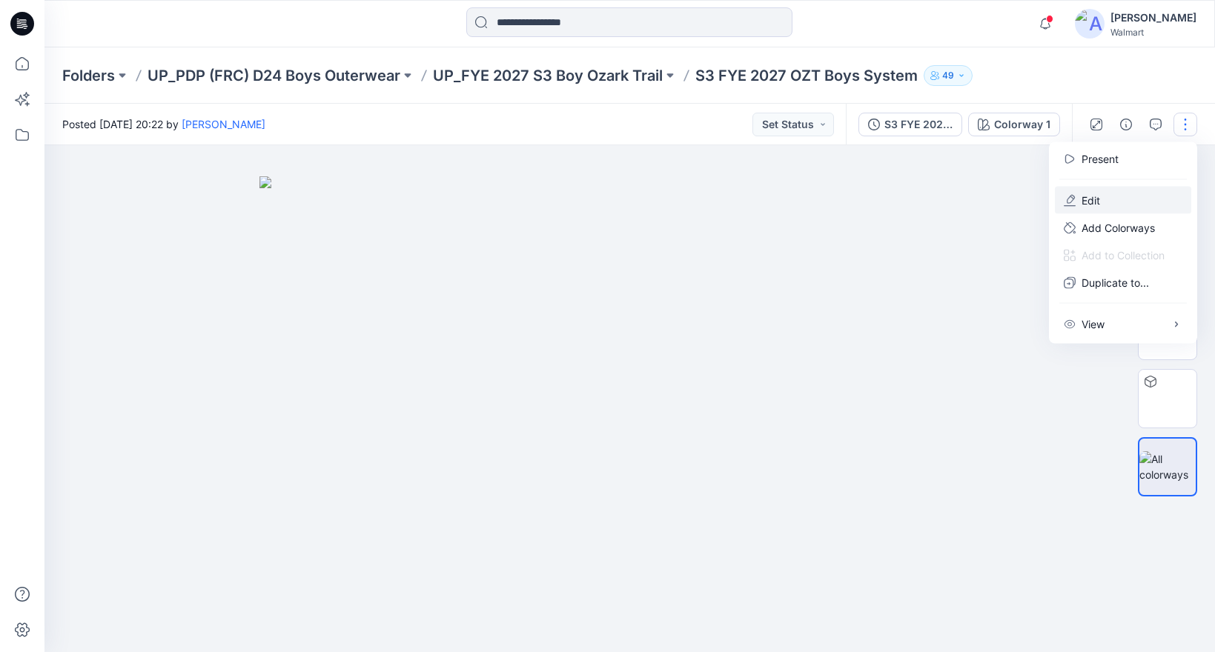
click at [1118, 197] on button "Edit" at bounding box center [1123, 200] width 136 height 27
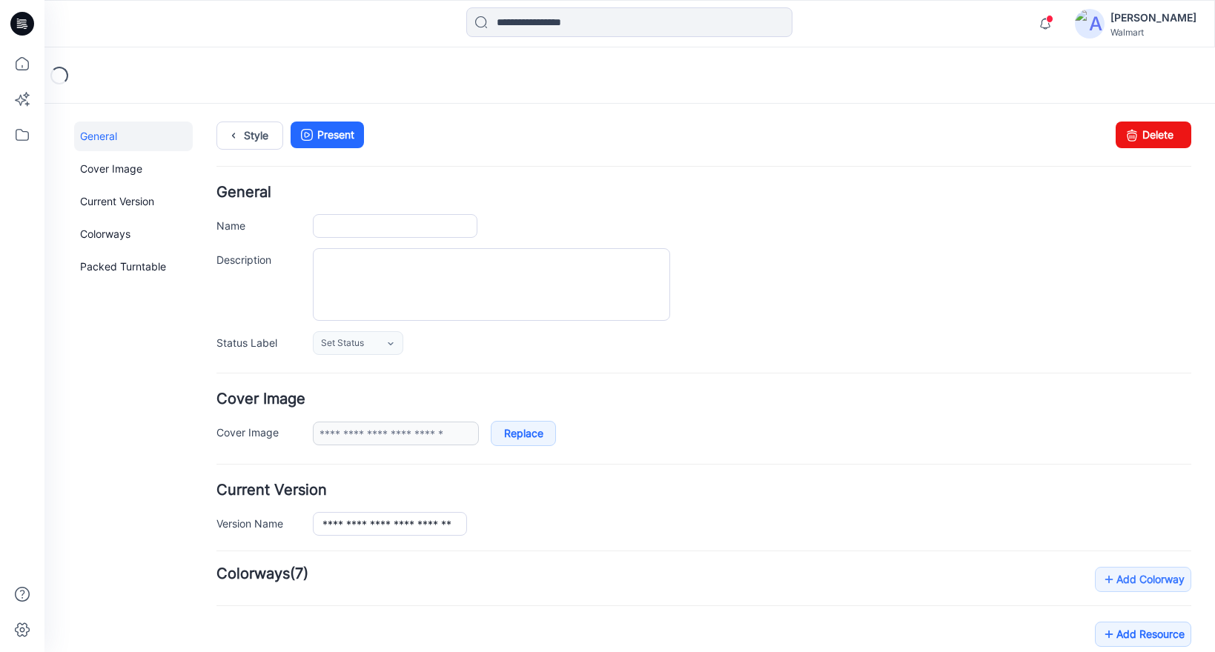
type input "**********"
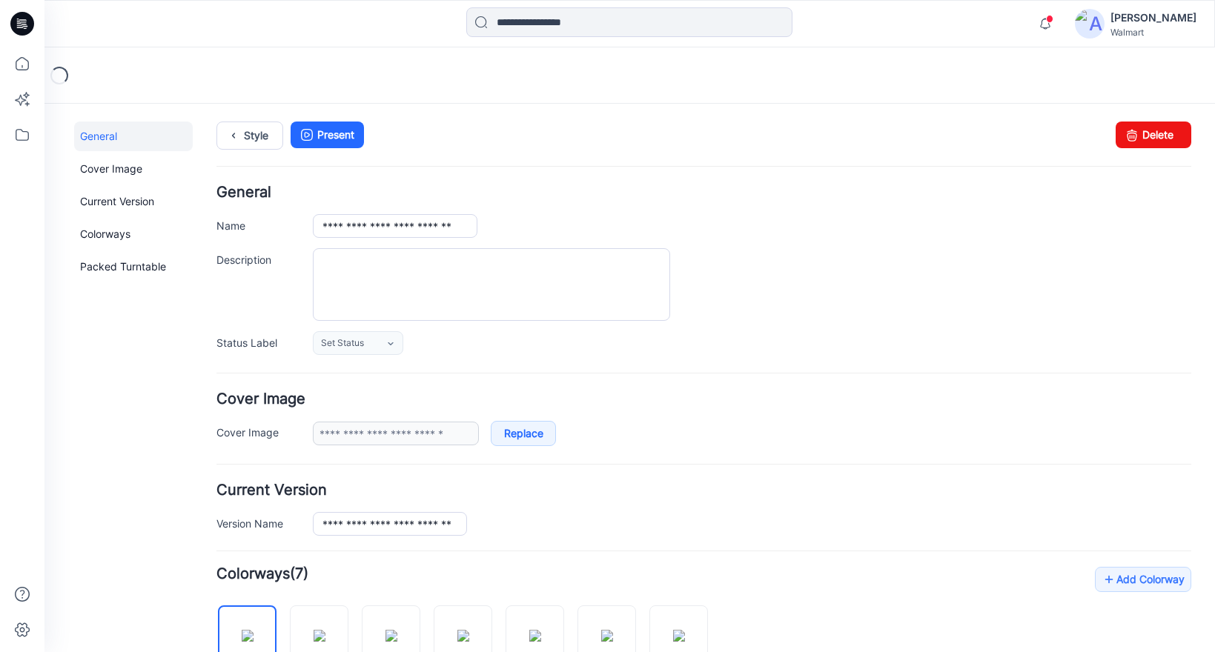
scroll to position [420, 0]
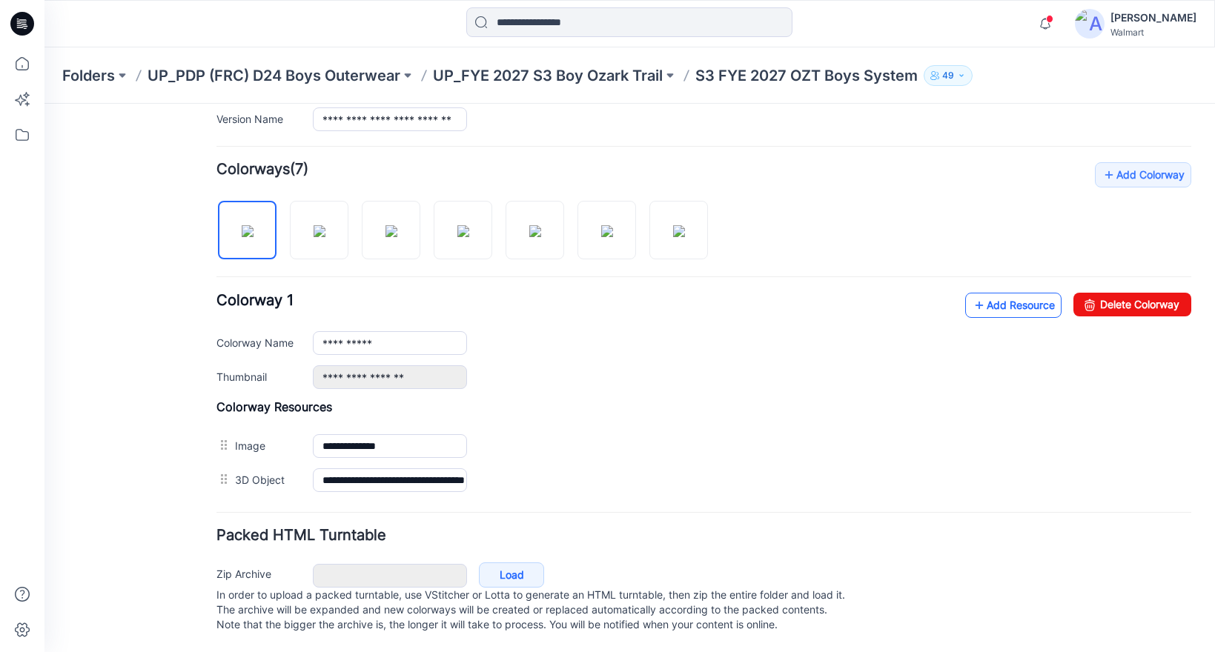
click at [972, 294] on icon at bounding box center [979, 306] width 15 height 24
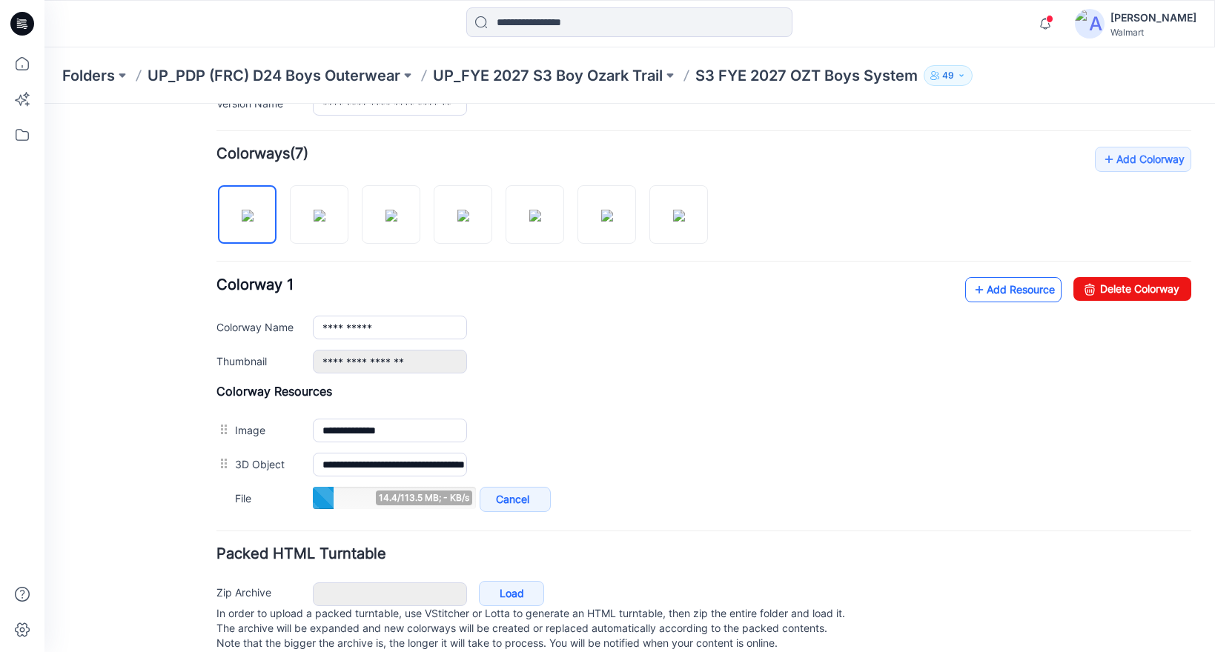
click at [1001, 299] on link "Add Resource" at bounding box center [1013, 289] width 96 height 25
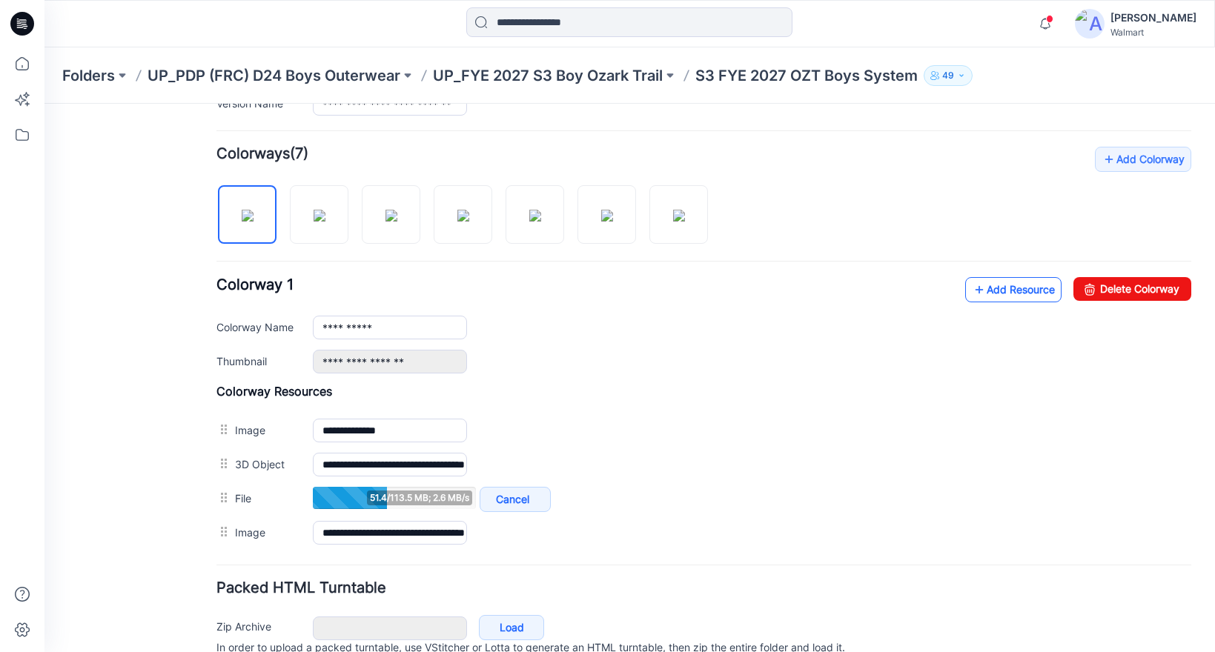
click at [972, 301] on icon at bounding box center [979, 290] width 15 height 24
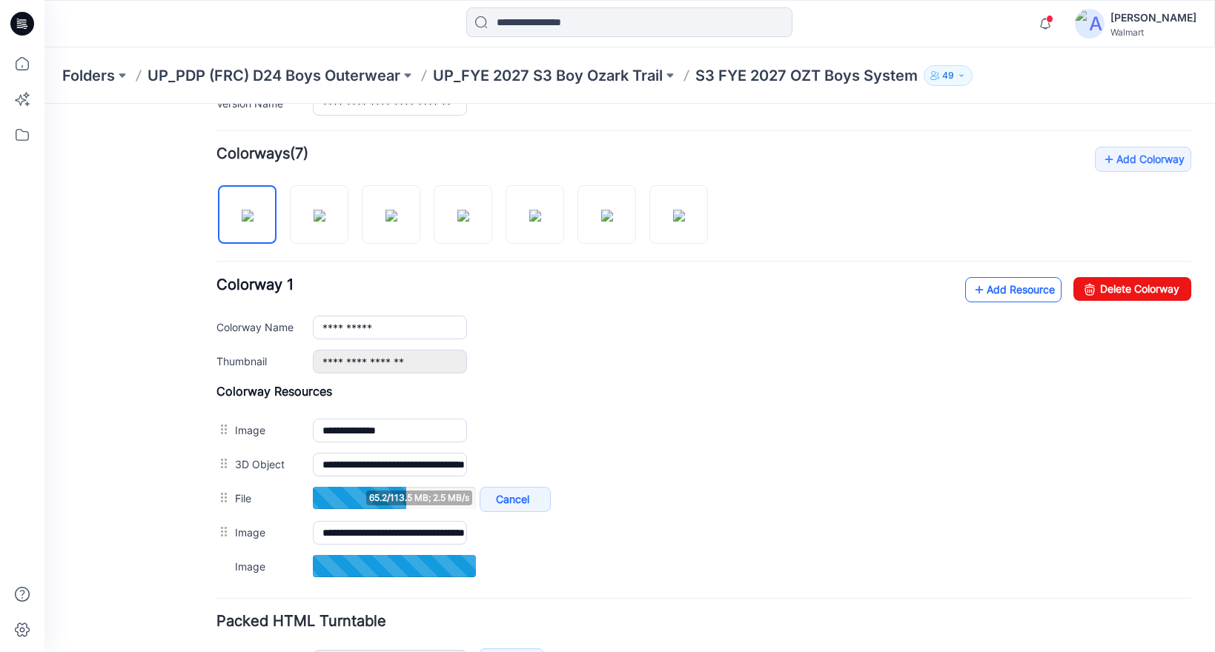
click at [996, 299] on link "Add Resource" at bounding box center [1013, 289] width 96 height 25
click at [986, 288] on link "Add Resource" at bounding box center [1013, 289] width 96 height 25
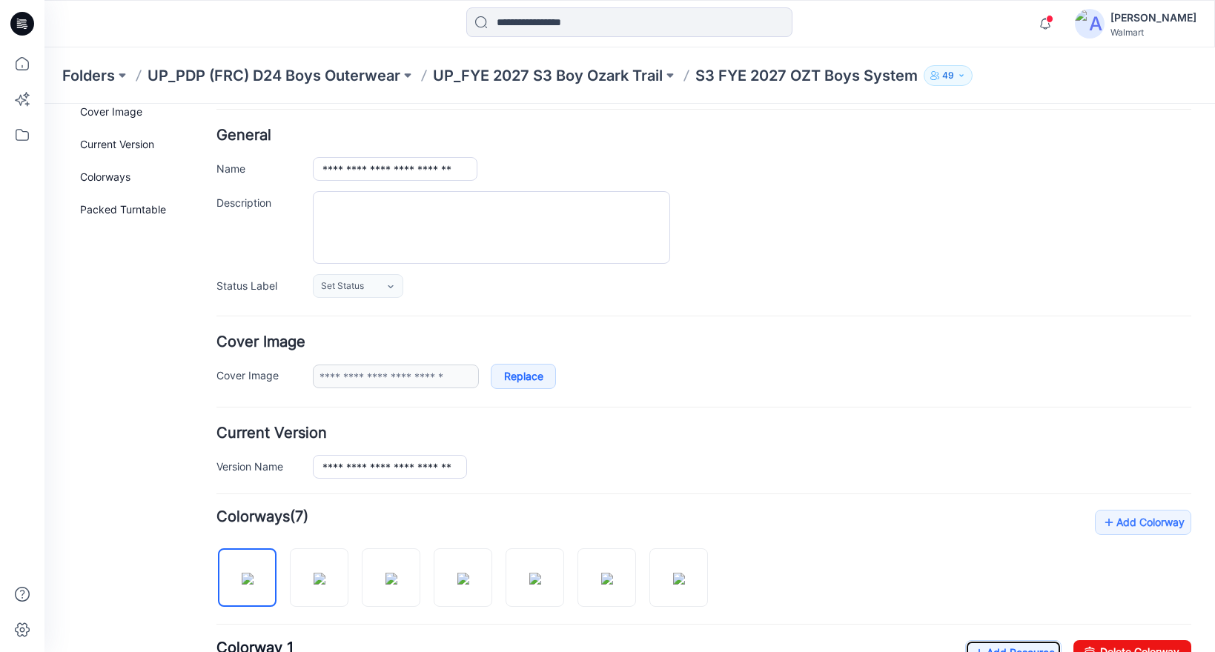
scroll to position [0, 0]
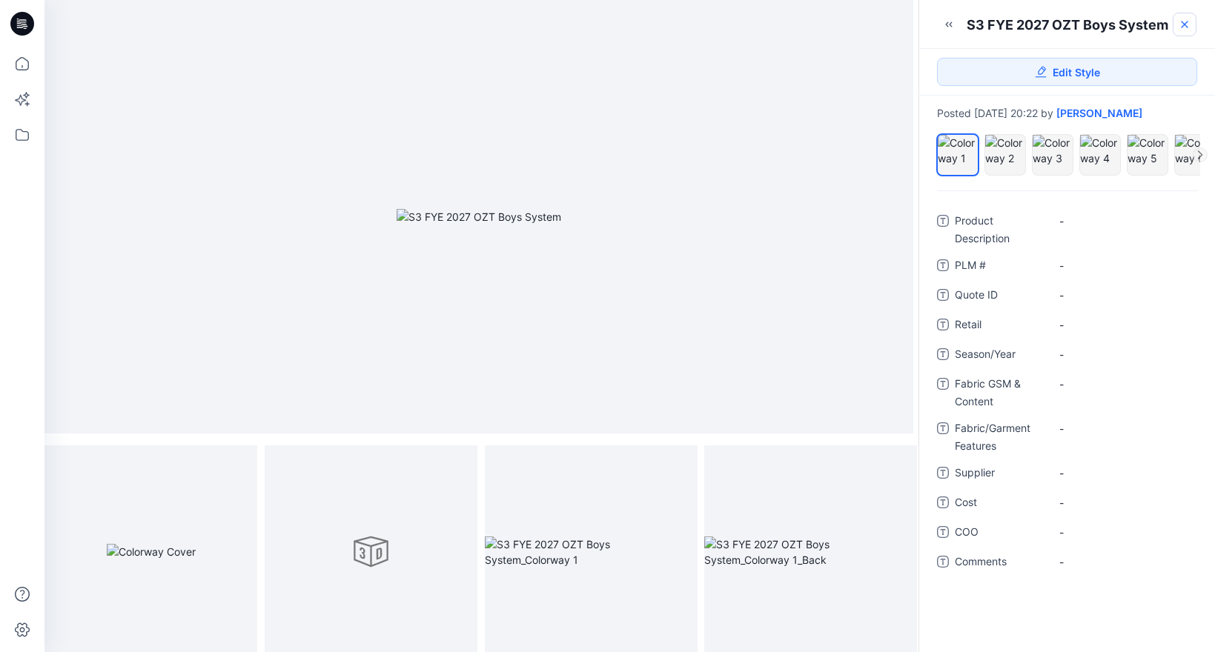
click at [1184, 21] on icon at bounding box center [1184, 25] width 12 height 12
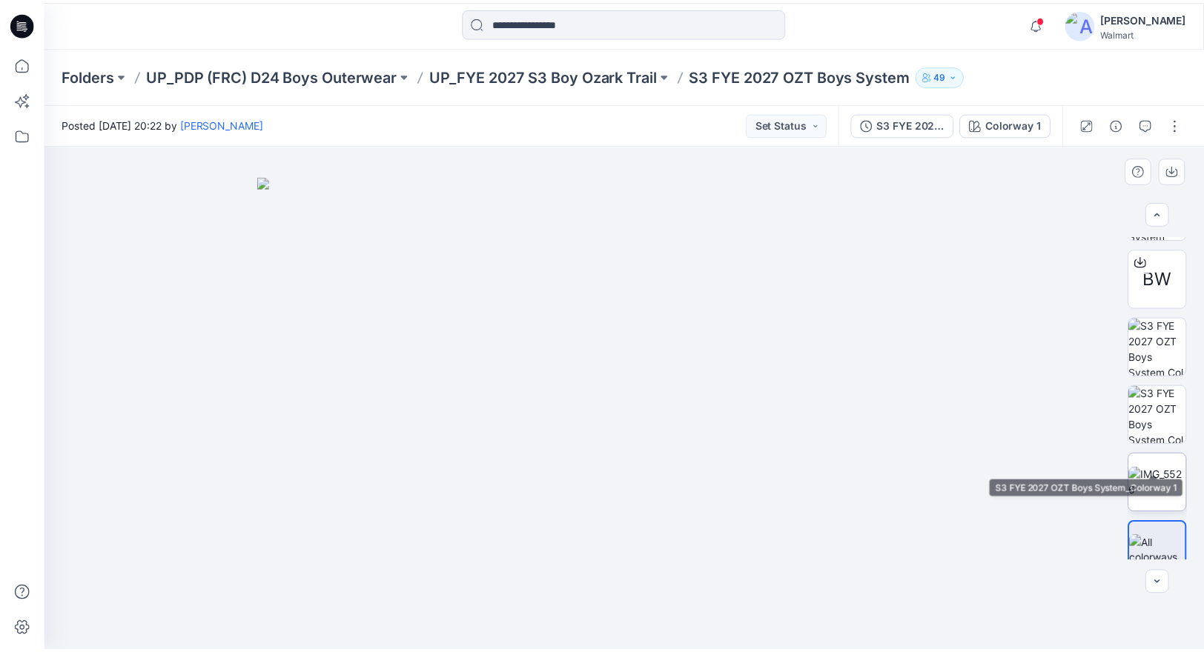
scroll to position [143, 0]
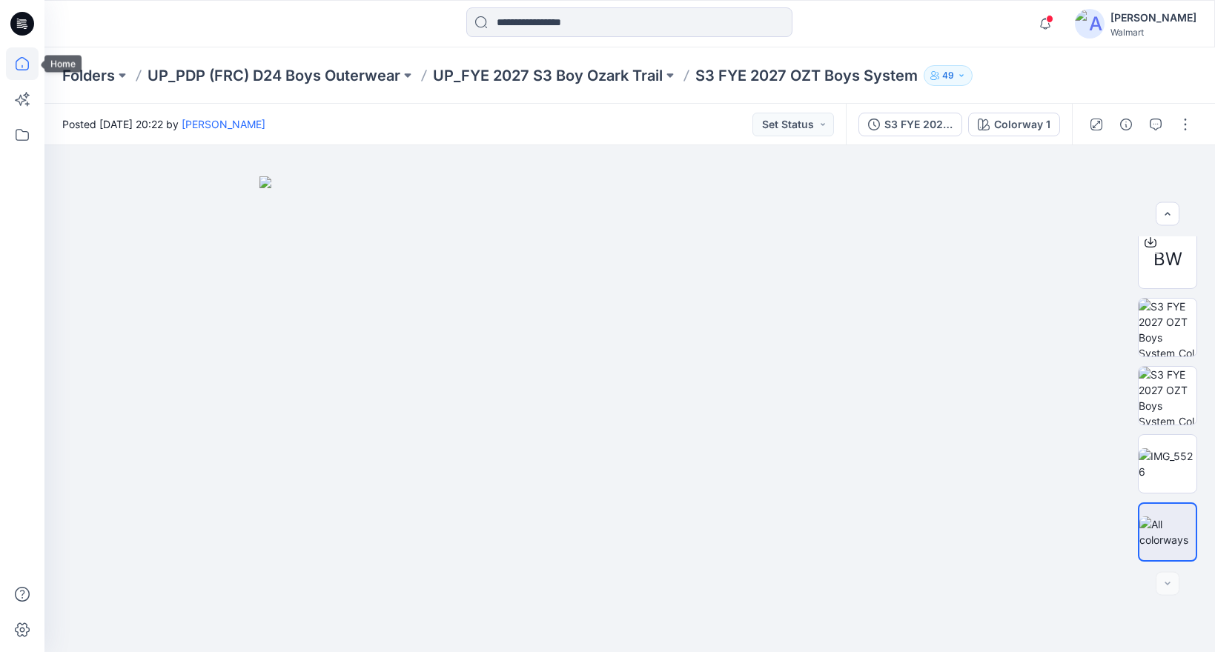
click at [23, 71] on icon at bounding box center [22, 63] width 33 height 33
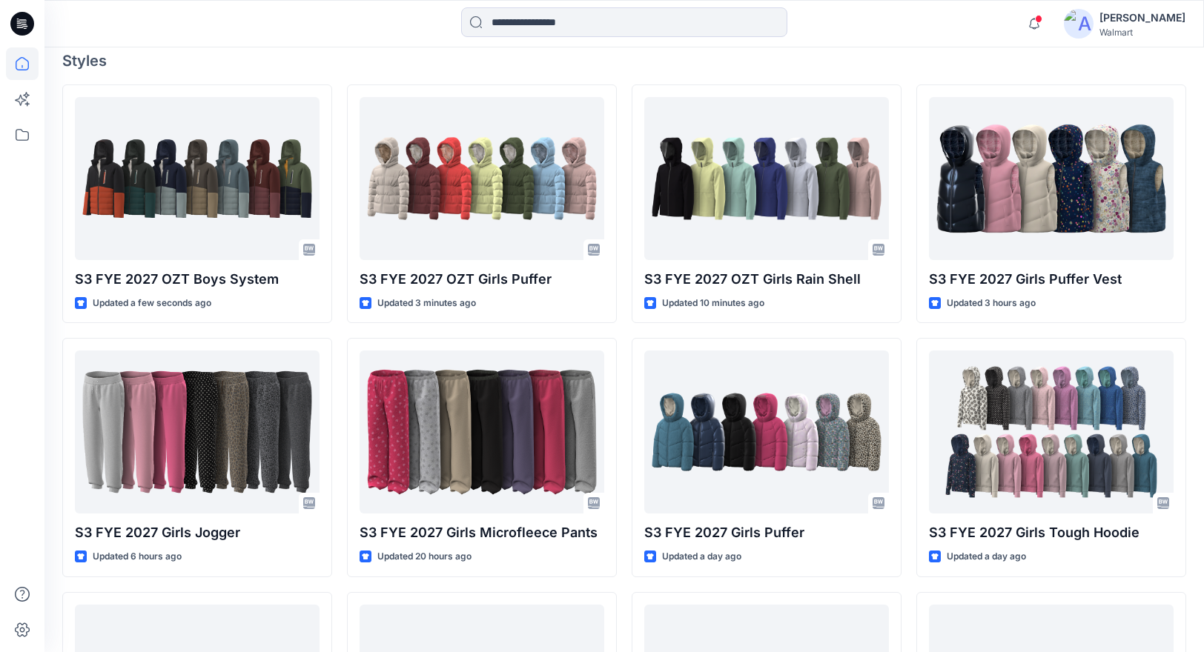
scroll to position [428, 0]
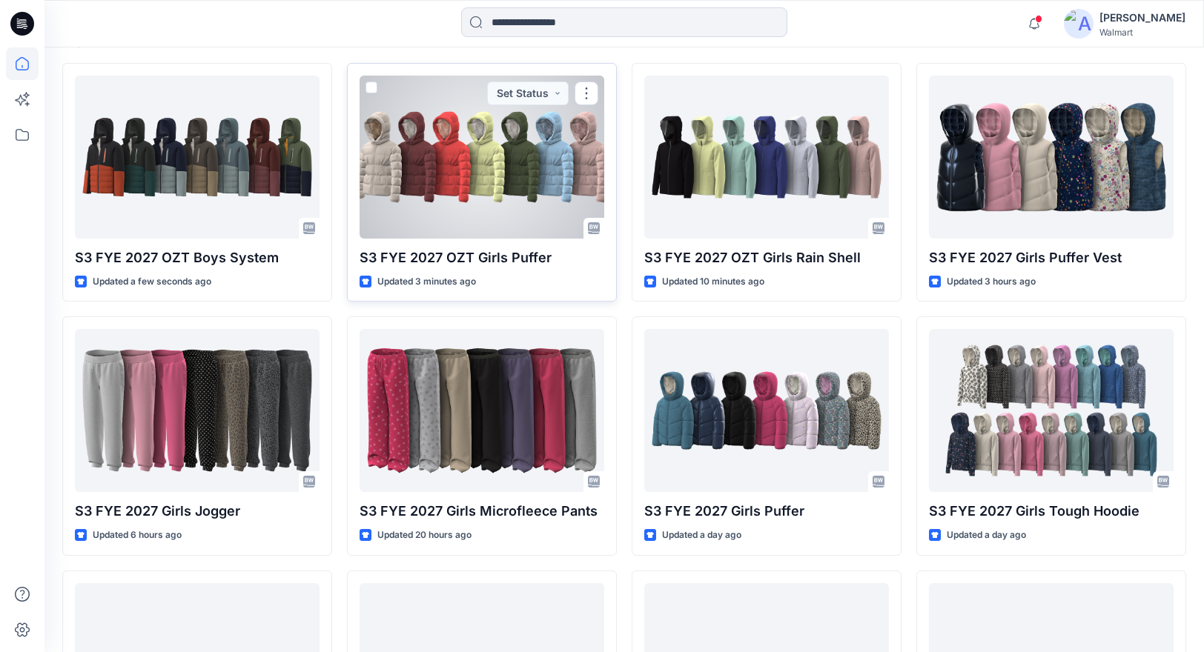
click at [458, 180] on div at bounding box center [481, 157] width 245 height 163
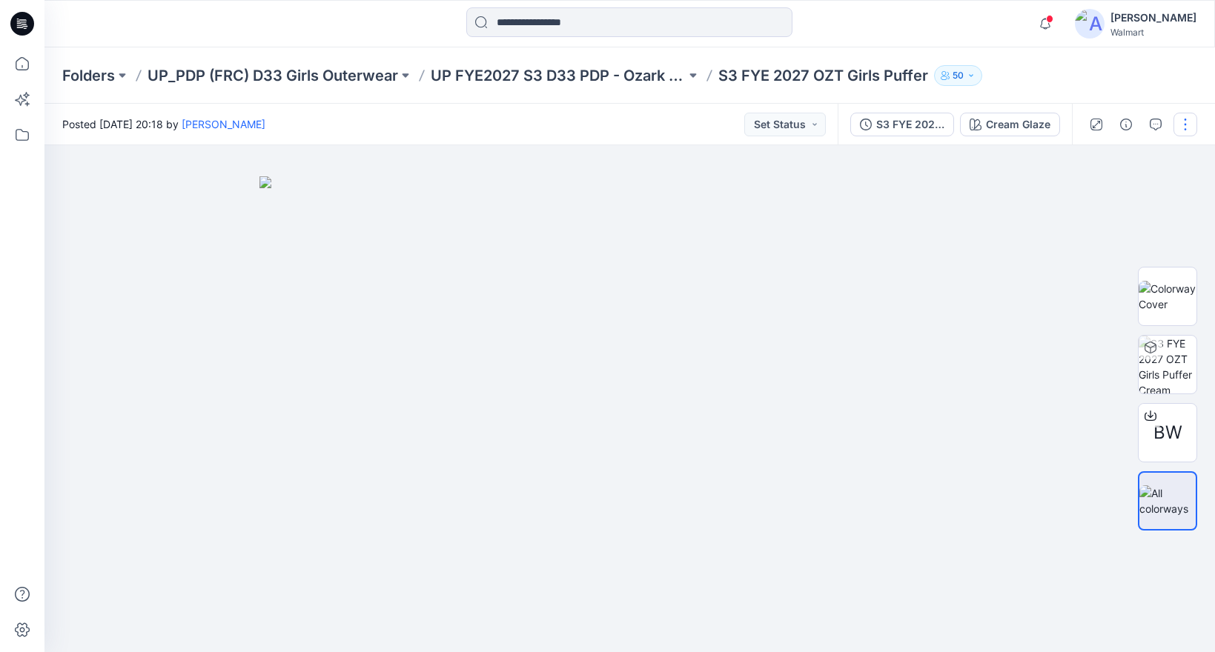
click at [1186, 127] on button "button" at bounding box center [1185, 125] width 24 height 24
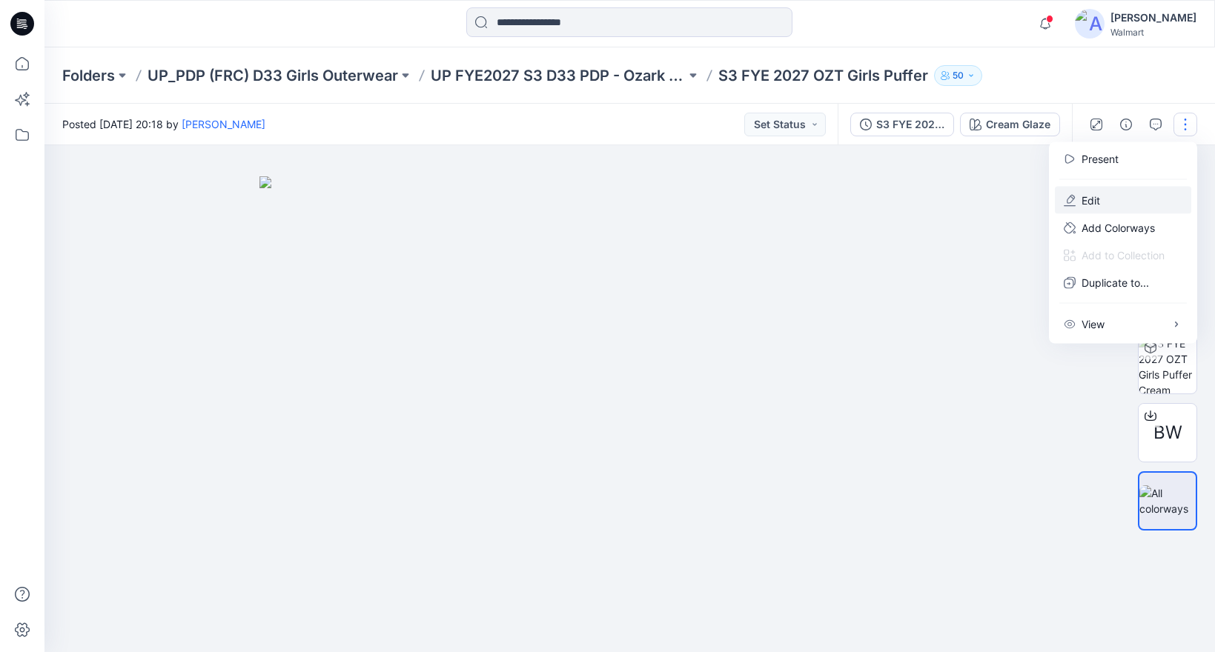
click at [1092, 202] on p "Edit" at bounding box center [1090, 201] width 19 height 16
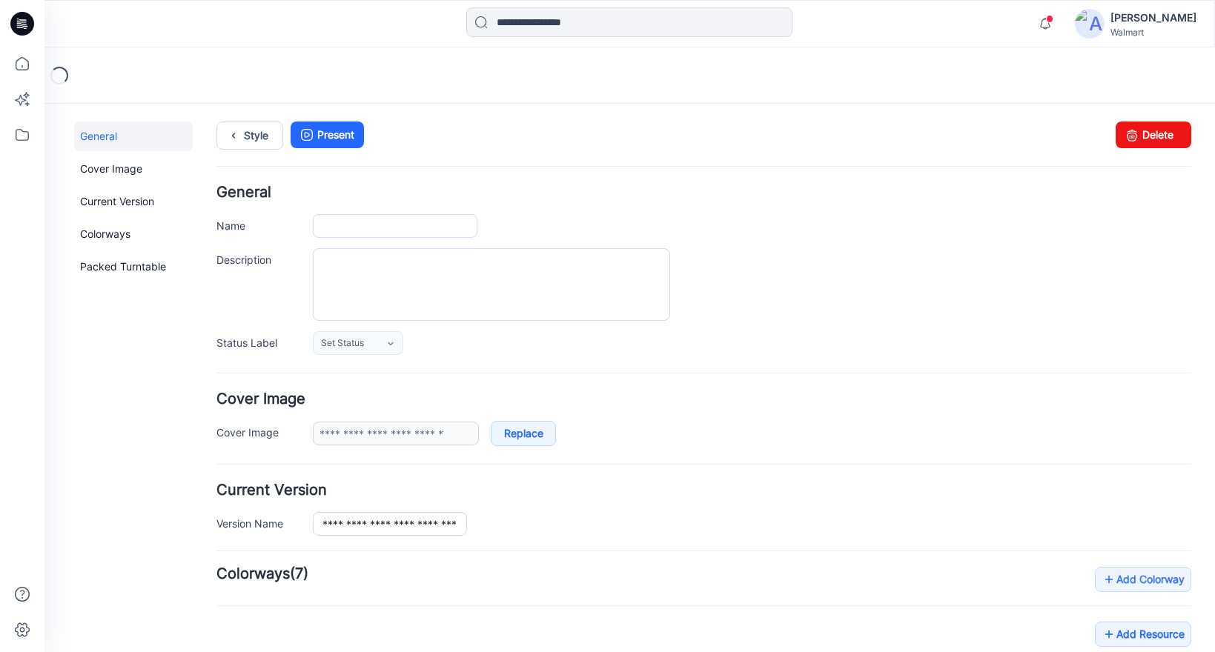
type input "**********"
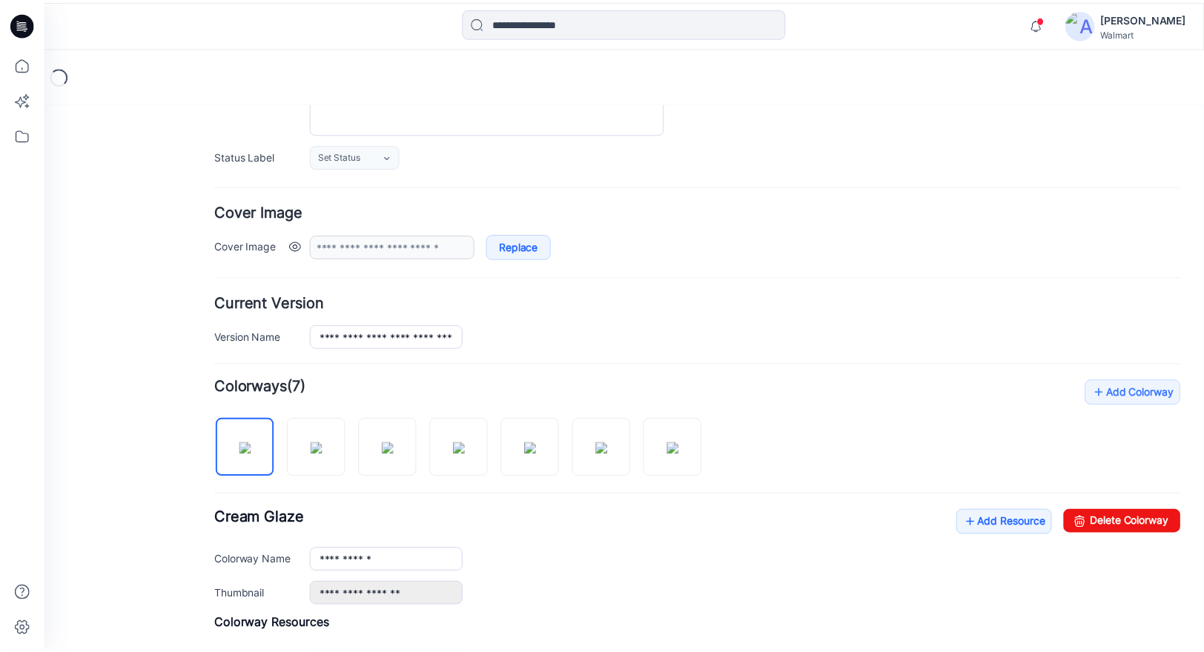
scroll to position [454, 0]
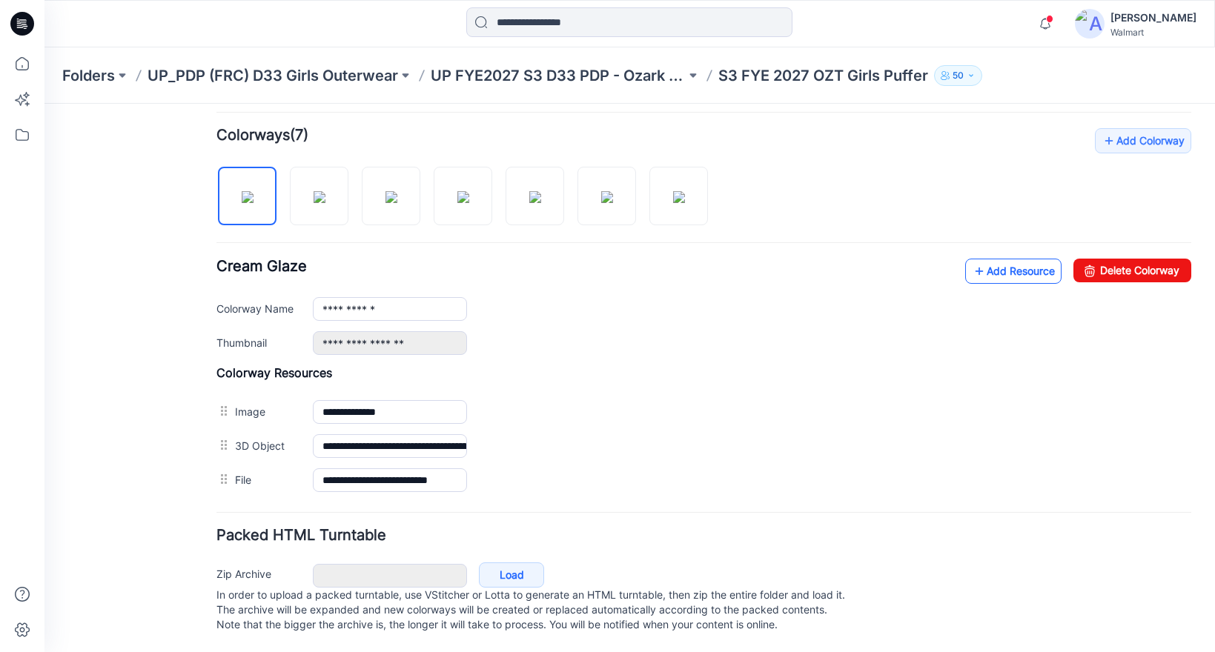
click at [1007, 259] on link "Add Resource" at bounding box center [1013, 271] width 96 height 25
click at [991, 259] on link "Add Resource" at bounding box center [1013, 271] width 96 height 25
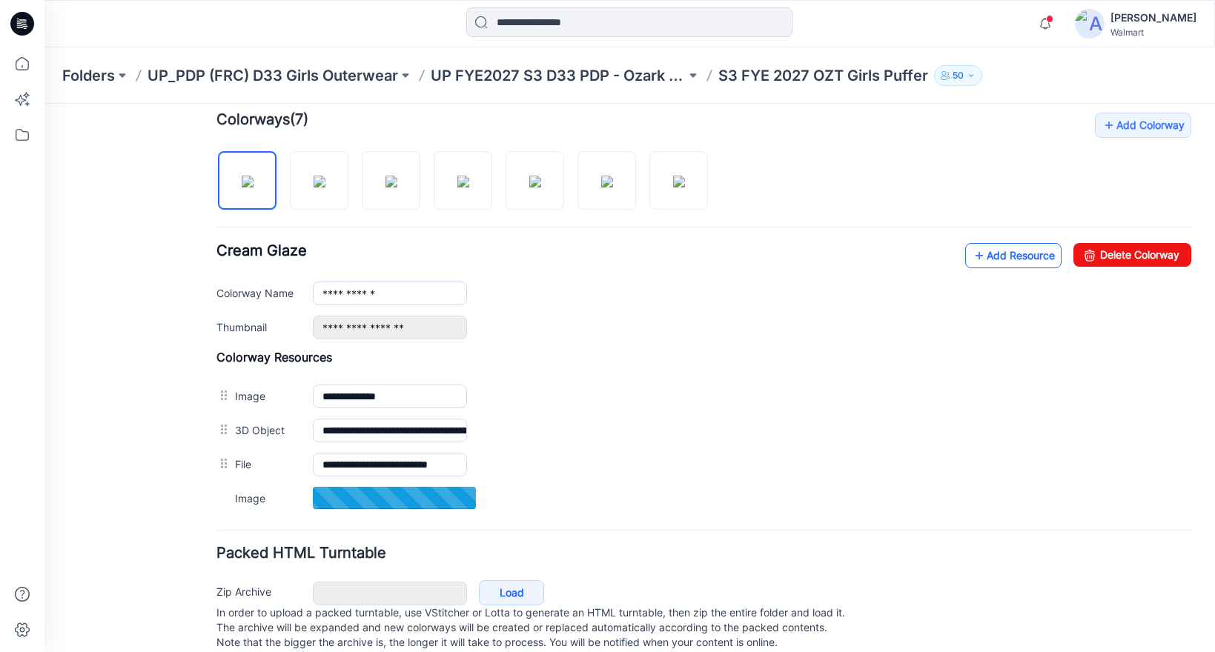
click at [1012, 253] on link "Add Resource" at bounding box center [1013, 255] width 96 height 25
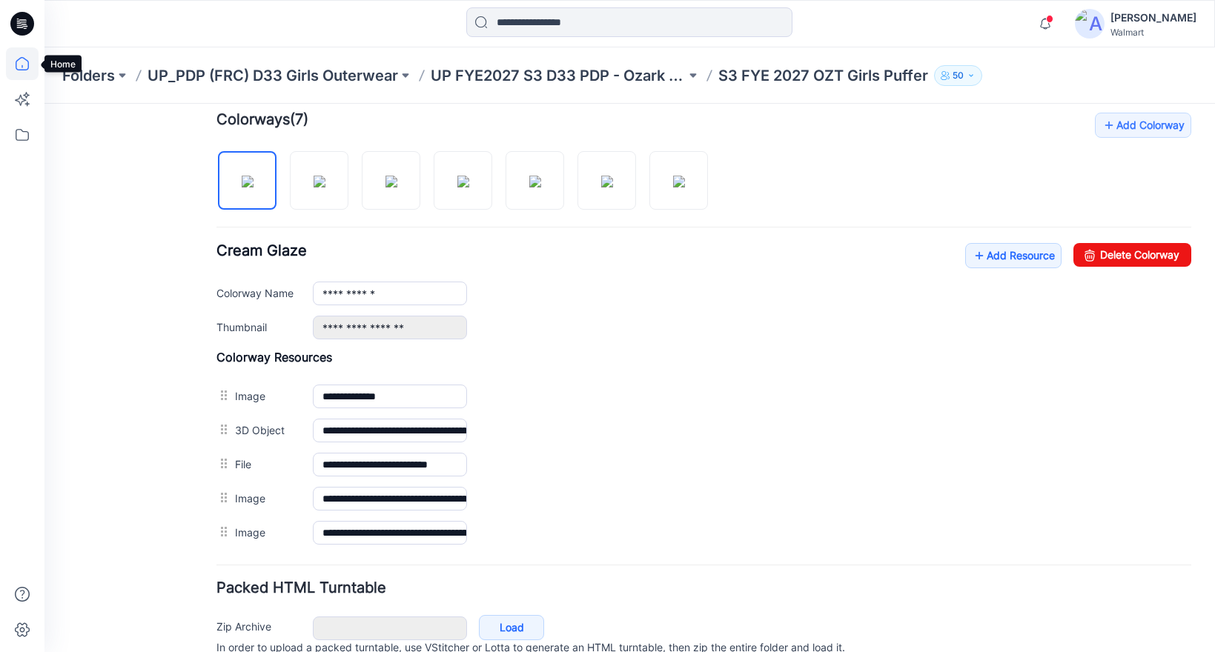
click at [24, 56] on icon at bounding box center [22, 63] width 33 height 33
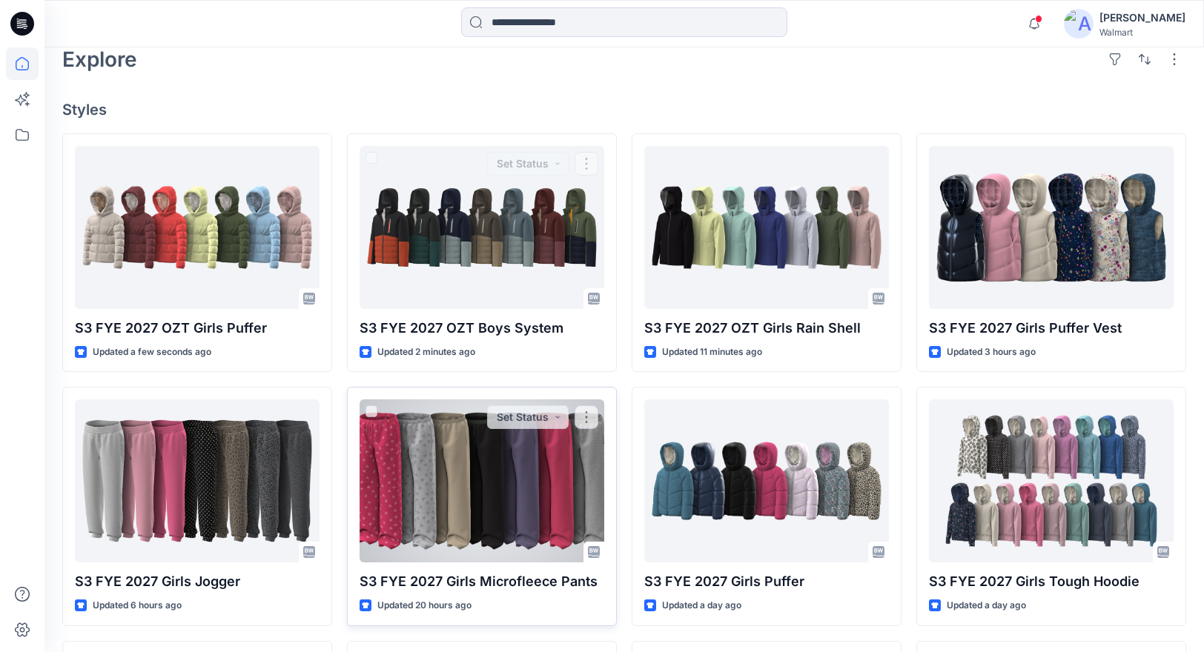
scroll to position [384, 0]
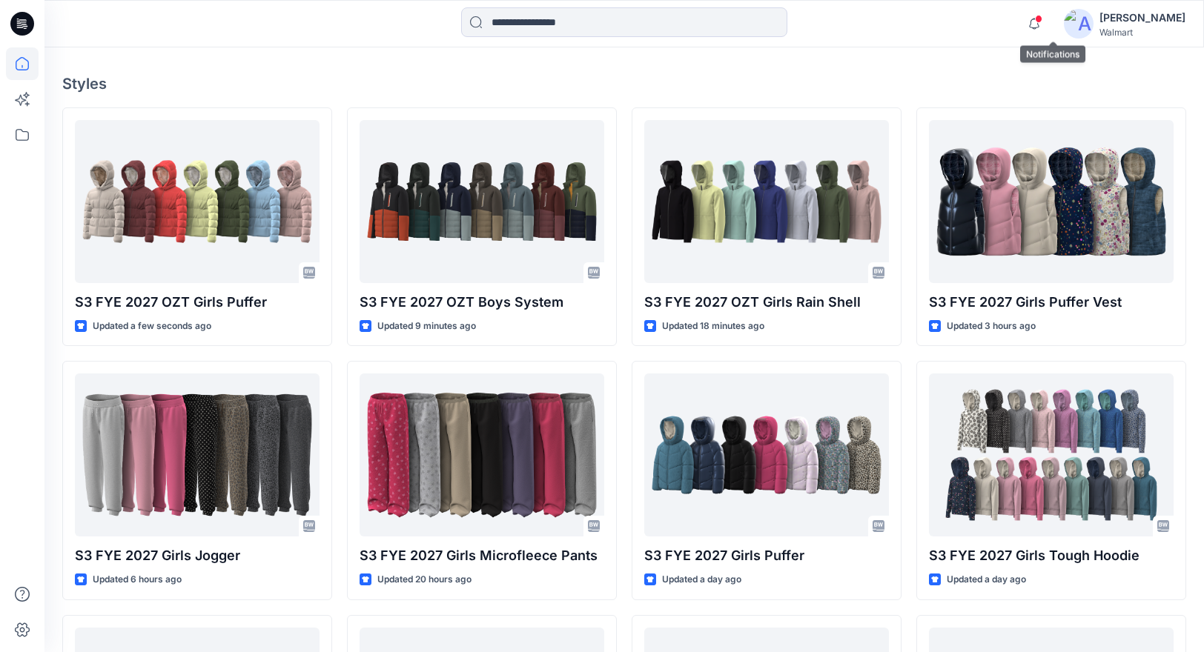
click at [1042, 16] on span at bounding box center [1038, 19] width 7 height 8
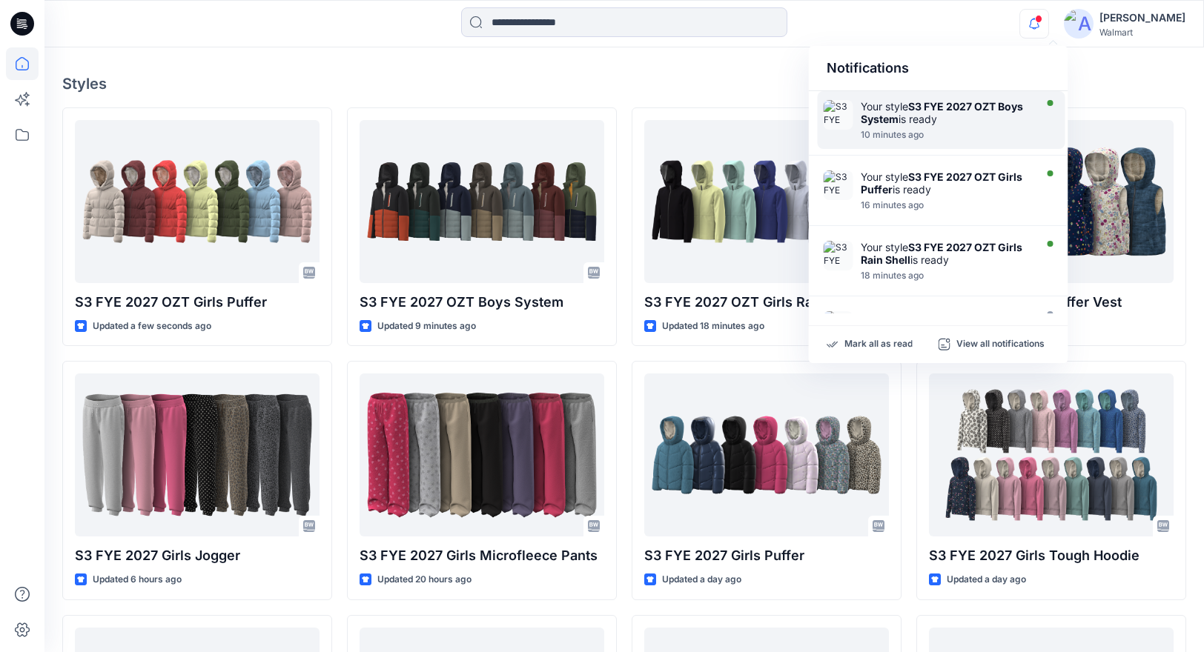
click at [965, 107] on strong "S3 FYE 2027 OZT Boys System" at bounding box center [942, 112] width 162 height 25
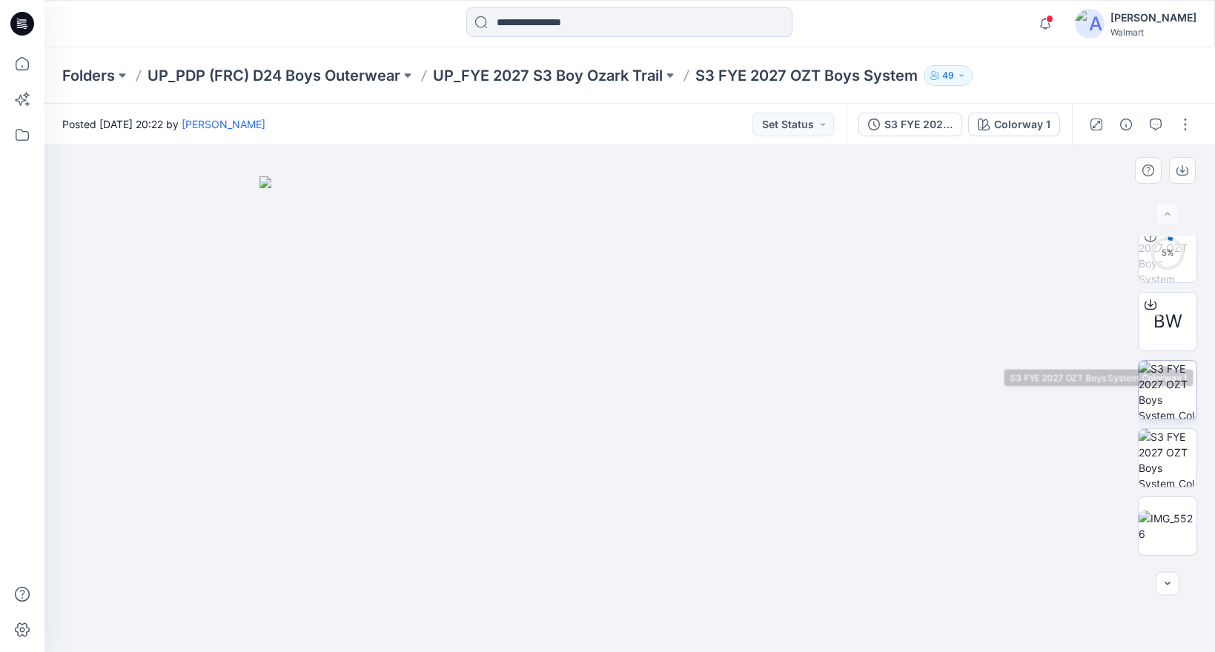
scroll to position [143, 0]
